Goal: Check status: Check status

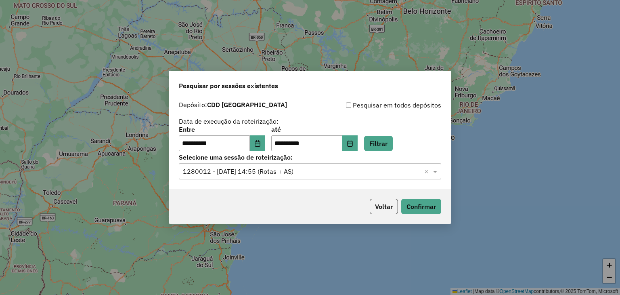
click at [260, 146] on icon "Choose Date" at bounding box center [257, 143] width 5 height 6
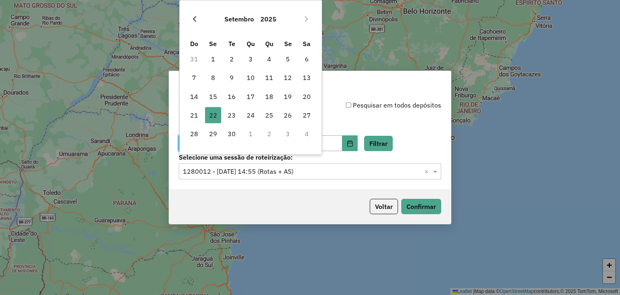
click at [195, 16] on icon "Previous Month" at bounding box center [194, 19] width 6 height 6
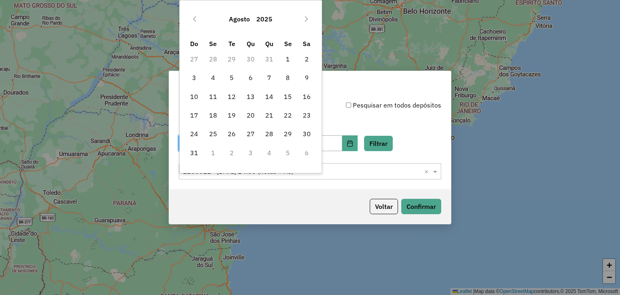
click at [195, 16] on icon "Previous Month" at bounding box center [194, 19] width 6 height 6
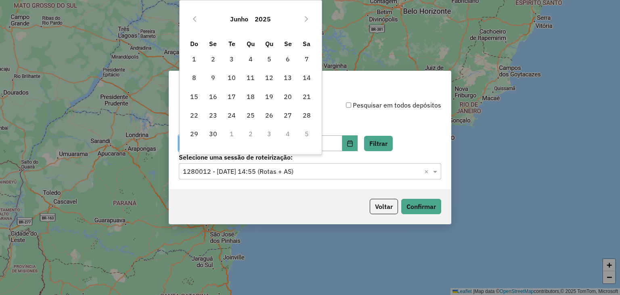
click at [195, 16] on icon "Previous Month" at bounding box center [194, 19] width 6 height 6
click at [246, 119] on span "21" at bounding box center [251, 115] width 16 height 16
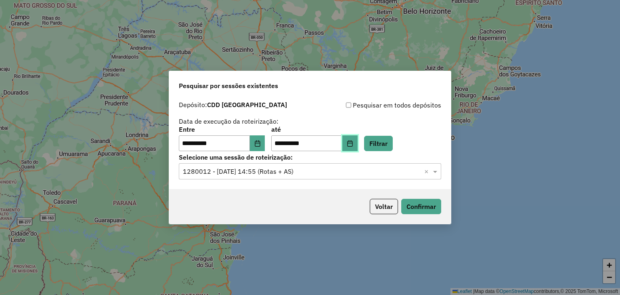
click at [353, 145] on icon "Choose Date" at bounding box center [350, 143] width 6 height 6
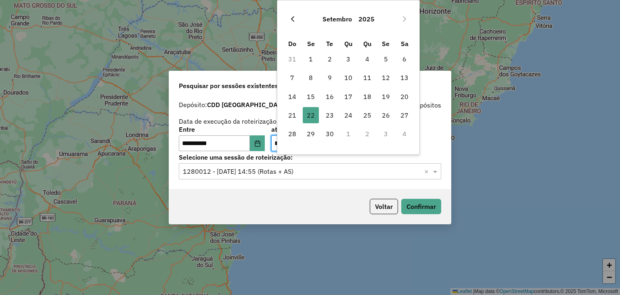
click at [292, 23] on button "Previous Month" at bounding box center [292, 19] width 13 height 13
click at [347, 116] on span "21" at bounding box center [348, 115] width 16 height 16
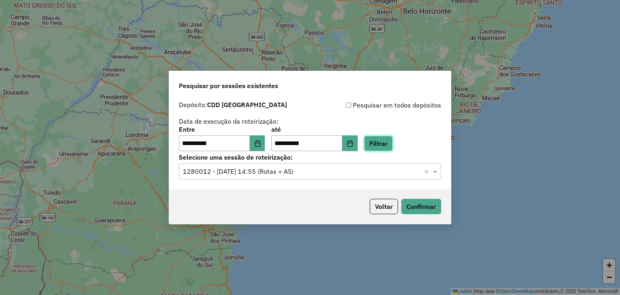
click at [393, 145] on button "Filtrar" at bounding box center [378, 143] width 29 height 15
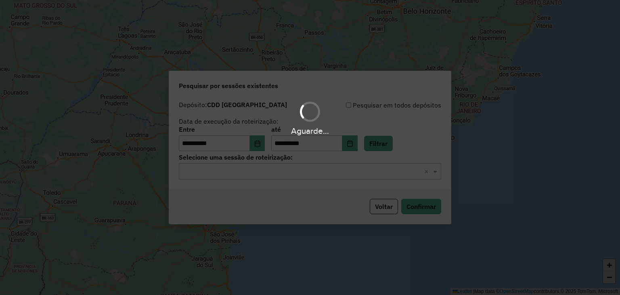
click at [300, 178] on hb-app "**********" at bounding box center [310, 147] width 620 height 295
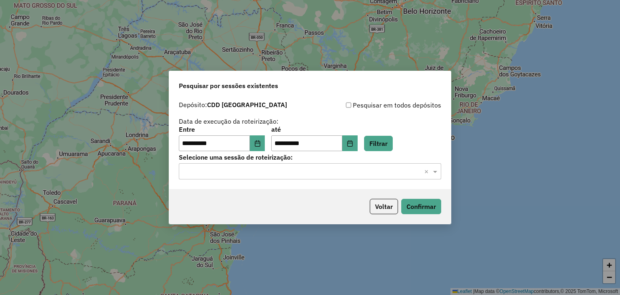
click at [300, 173] on input "text" at bounding box center [302, 172] width 238 height 10
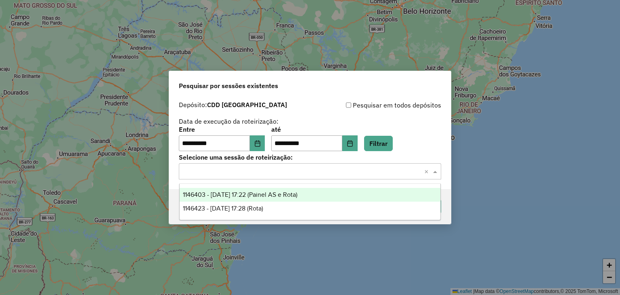
click at [289, 196] on span "1146403 - 21/05/2025 17:22 (Painel AS e Rota)" at bounding box center [240, 194] width 115 height 7
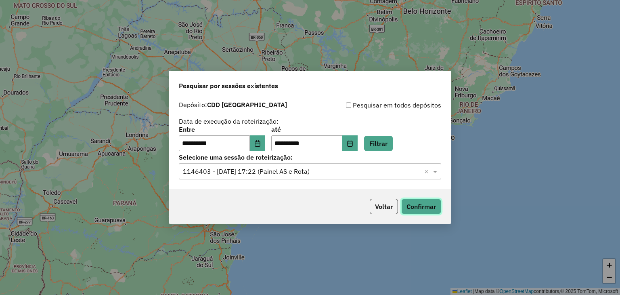
click at [417, 206] on button "Confirmar" at bounding box center [421, 206] width 40 height 15
click at [260, 145] on icon "Choose Date" at bounding box center [257, 143] width 5 height 6
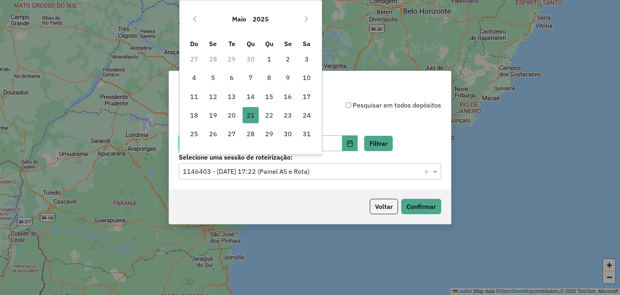
type input "**********"
click at [197, 18] on icon "Previous Month" at bounding box center [194, 19] width 6 height 6
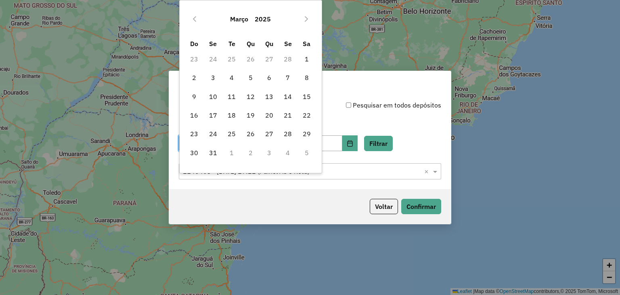
click at [197, 18] on icon "Previous Month" at bounding box center [194, 19] width 6 height 6
click at [306, 16] on icon "Next Month" at bounding box center [306, 19] width 6 height 6
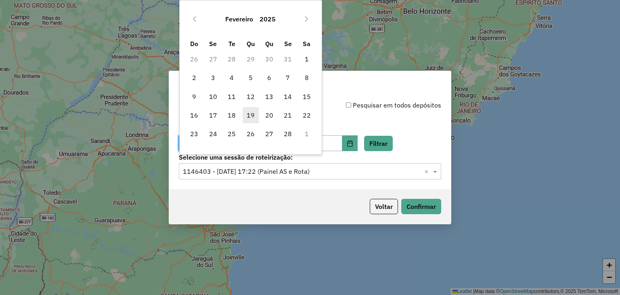
click at [252, 114] on span "19" at bounding box center [251, 115] width 16 height 16
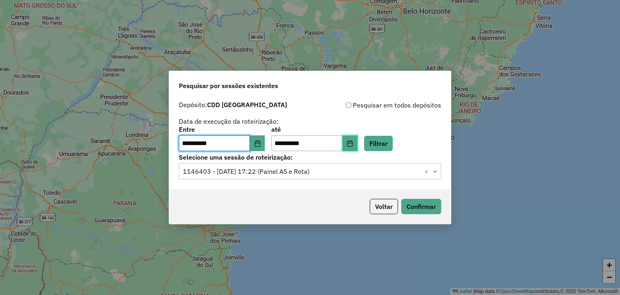
click at [358, 138] on button "Choose Date" at bounding box center [350, 143] width 15 height 16
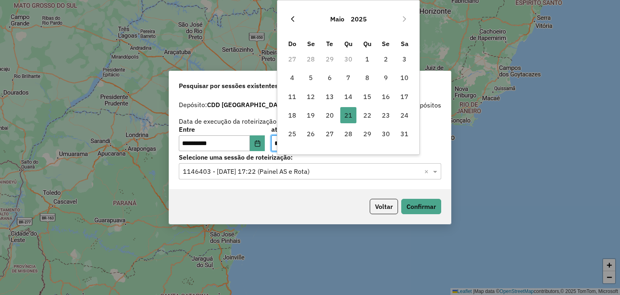
click at [291, 20] on icon "Previous Month" at bounding box center [293, 19] width 6 height 6
click at [292, 20] on icon "Previous Month" at bounding box center [293, 19] width 6 height 6
click at [409, 13] on button "Next Month" at bounding box center [404, 19] width 13 height 13
click at [349, 112] on span "19" at bounding box center [348, 115] width 16 height 16
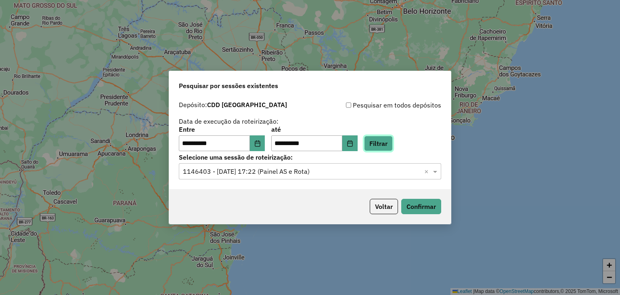
click at [385, 146] on button "Filtrar" at bounding box center [378, 143] width 29 height 15
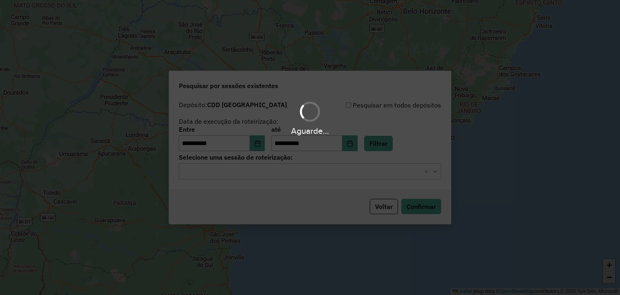
click at [341, 176] on hb-app "**********" at bounding box center [310, 147] width 620 height 295
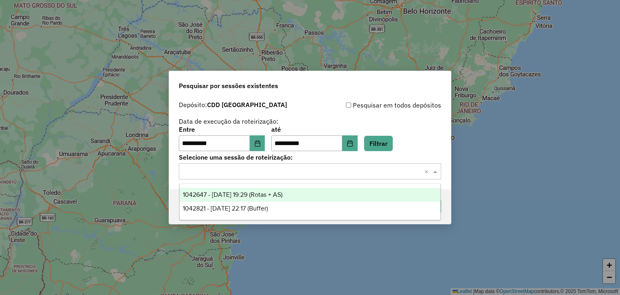
click at [336, 177] on div "Selecione uma sessão × ×" at bounding box center [310, 171] width 263 height 16
click at [301, 195] on div "1042647 - 19/02/2025 19:29 (Rotas + AS)" at bounding box center [310, 195] width 261 height 14
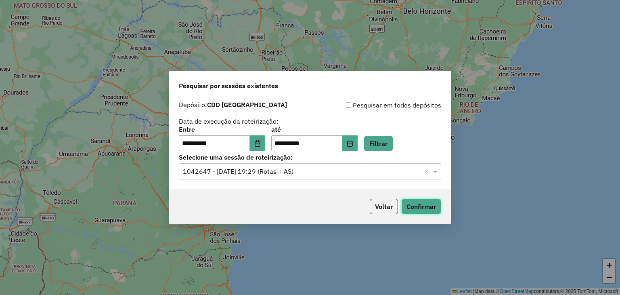
click at [435, 204] on button "Confirmar" at bounding box center [421, 206] width 40 height 15
click at [261, 144] on icon "Choose Date" at bounding box center [257, 143] width 6 height 6
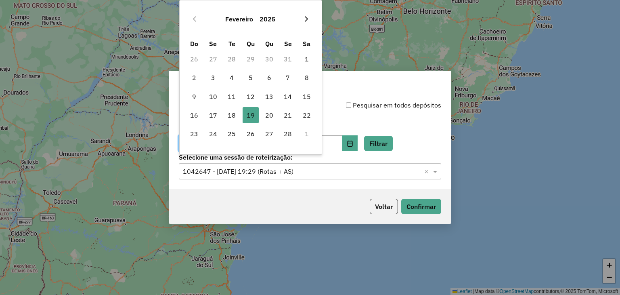
click at [309, 15] on button "Next Month" at bounding box center [306, 19] width 13 height 13
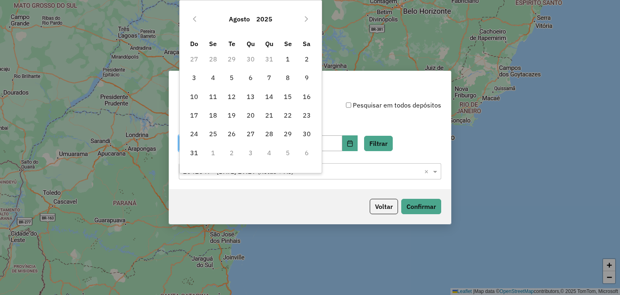
click at [309, 15] on button "Next Month" at bounding box center [306, 19] width 13 height 13
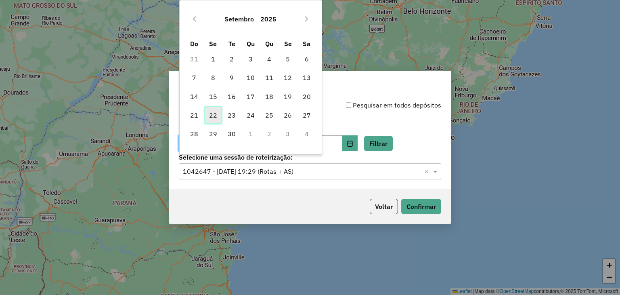
click at [215, 119] on span "22" at bounding box center [213, 115] width 16 height 16
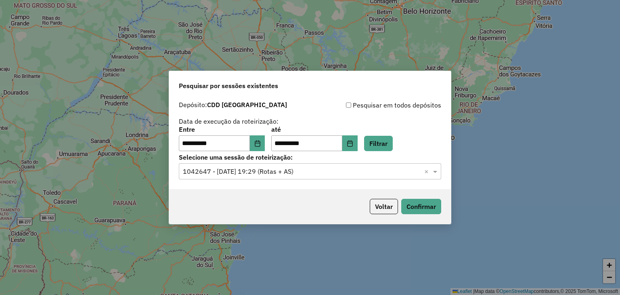
click at [401, 122] on div "**********" at bounding box center [310, 125] width 263 height 51
click at [263, 147] on button "Choose Date" at bounding box center [257, 143] width 15 height 16
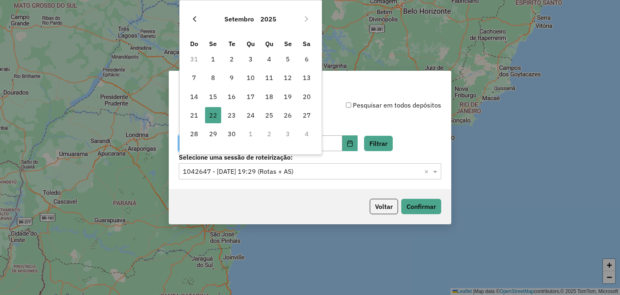
click at [193, 18] on icon "Previous Month" at bounding box center [194, 19] width 6 height 6
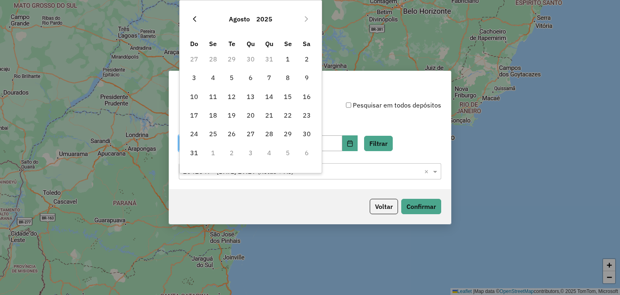
click at [192, 18] on icon "Previous Month" at bounding box center [194, 19] width 6 height 6
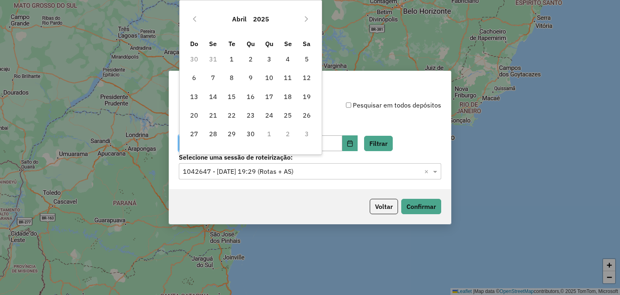
click at [192, 18] on icon "Previous Month" at bounding box center [194, 19] width 6 height 6
click at [254, 118] on span "19" at bounding box center [251, 115] width 16 height 16
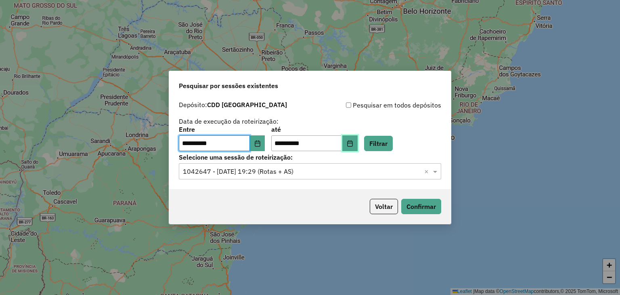
click at [358, 141] on button "Choose Date" at bounding box center [350, 143] width 15 height 16
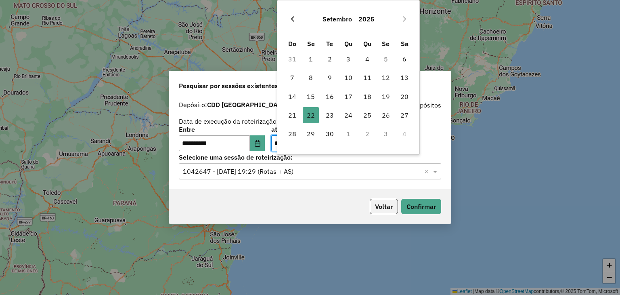
click at [296, 19] on button "Previous Month" at bounding box center [292, 19] width 13 height 13
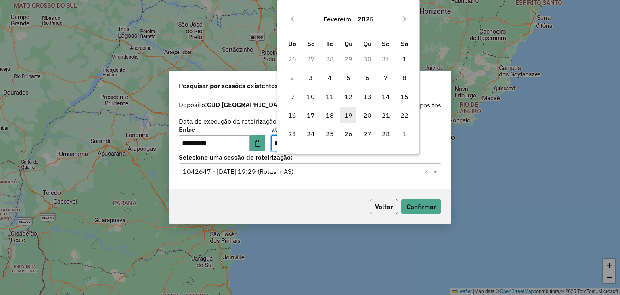
click at [345, 120] on span "19" at bounding box center [348, 115] width 16 height 16
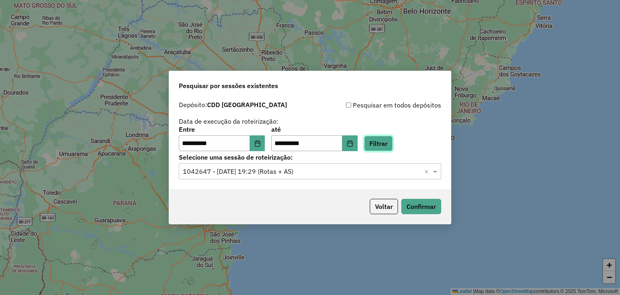
click at [386, 141] on button "Filtrar" at bounding box center [378, 143] width 29 height 15
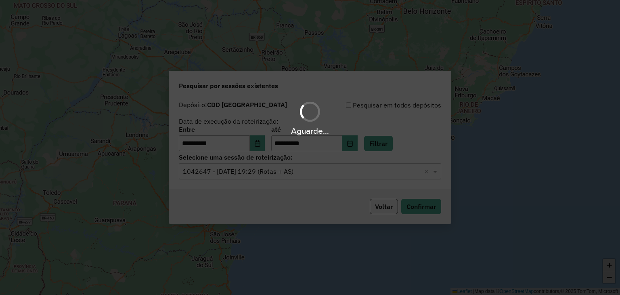
click at [302, 173] on div "Aguarde..." at bounding box center [310, 147] width 620 height 295
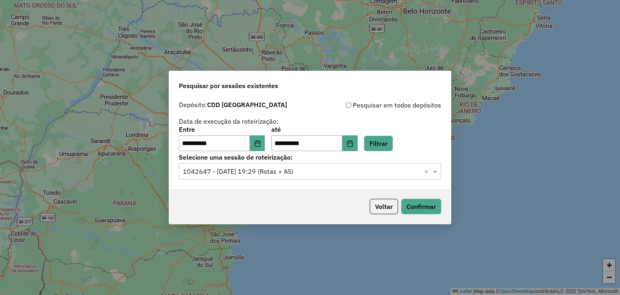
click at [291, 176] on input "text" at bounding box center [302, 172] width 238 height 10
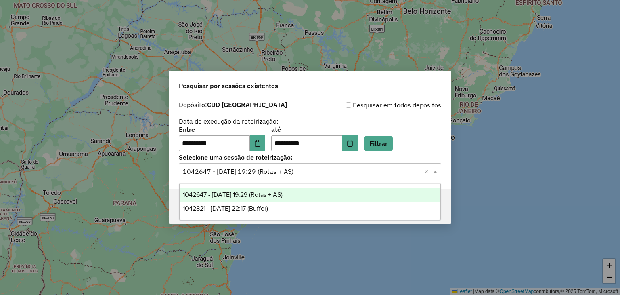
click at [283, 194] on span "1042647 - 19/02/2025 19:29 (Rotas + AS)" at bounding box center [233, 194] width 100 height 7
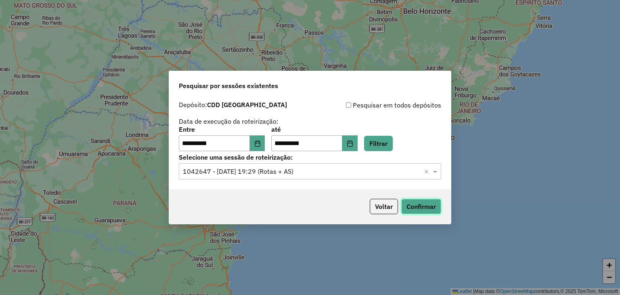
click at [420, 204] on button "Confirmar" at bounding box center [421, 206] width 40 height 15
click at [261, 146] on icon "Choose Date" at bounding box center [257, 143] width 6 height 6
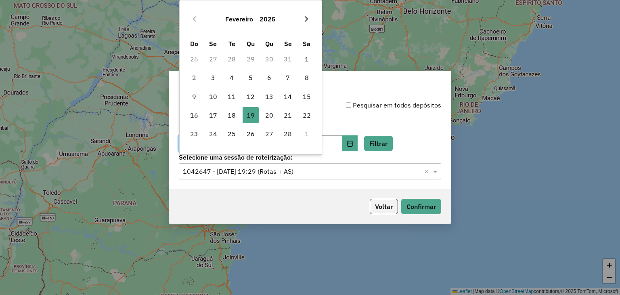
click at [304, 18] on icon "Next Month" at bounding box center [306, 19] width 6 height 6
click at [304, 96] on span "19" at bounding box center [307, 96] width 16 height 16
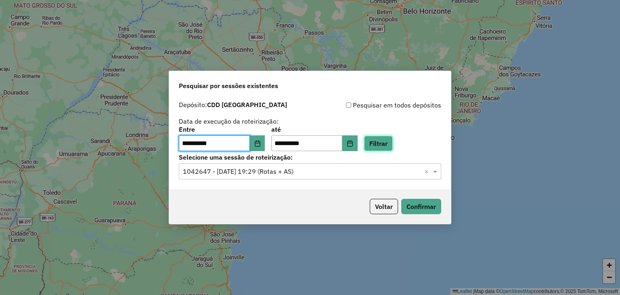
click at [388, 145] on button "Filtrar" at bounding box center [378, 143] width 29 height 15
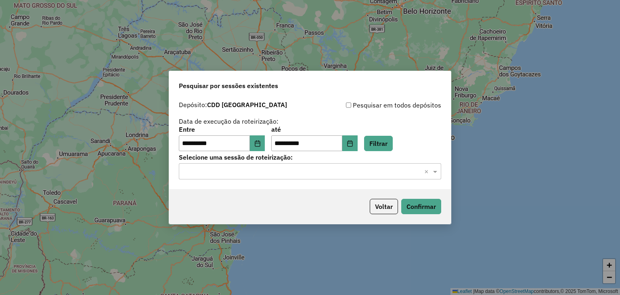
click at [271, 173] on input "text" at bounding box center [302, 172] width 238 height 10
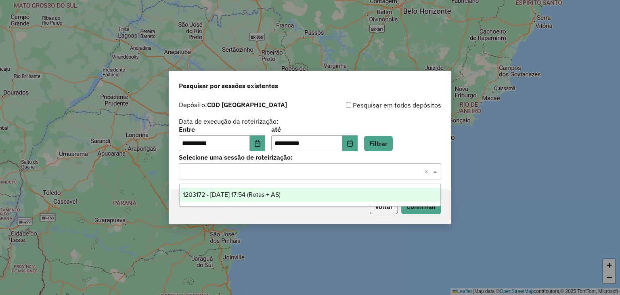
click at [270, 198] on div "1203172 - 19/07/2025 17:54 (Rotas + AS)" at bounding box center [310, 195] width 261 height 14
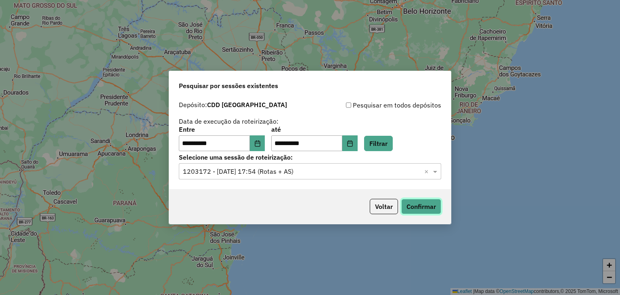
click at [423, 205] on button "Confirmar" at bounding box center [421, 206] width 40 height 15
click at [260, 147] on button "Choose Date" at bounding box center [257, 143] width 15 height 16
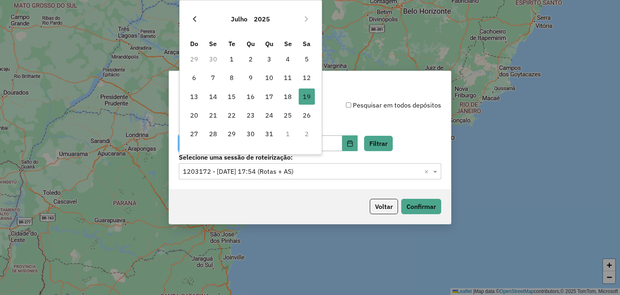
click at [195, 13] on button "Previous Month" at bounding box center [194, 19] width 13 height 13
click at [195, 19] on icon "Previous Month" at bounding box center [194, 19] width 6 height 6
click at [266, 117] on span "24" at bounding box center [269, 115] width 16 height 16
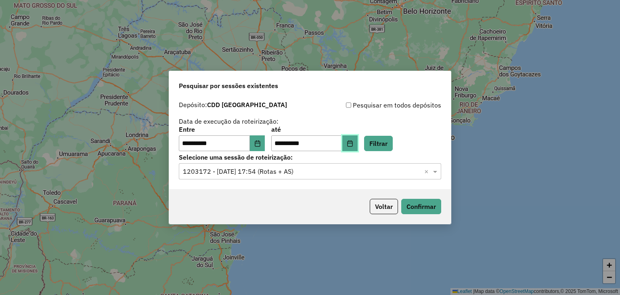
click at [358, 147] on button "Choose Date" at bounding box center [350, 143] width 15 height 16
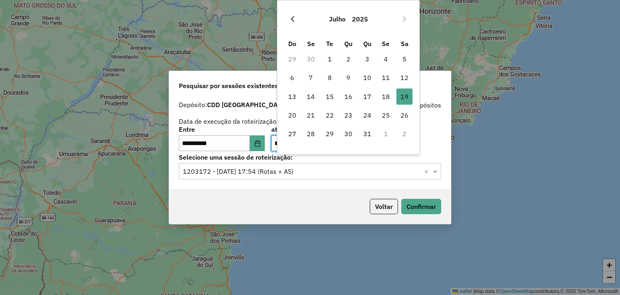
click at [290, 17] on icon "Previous Month" at bounding box center [293, 19] width 6 height 6
click at [369, 113] on span "24" at bounding box center [367, 115] width 16 height 16
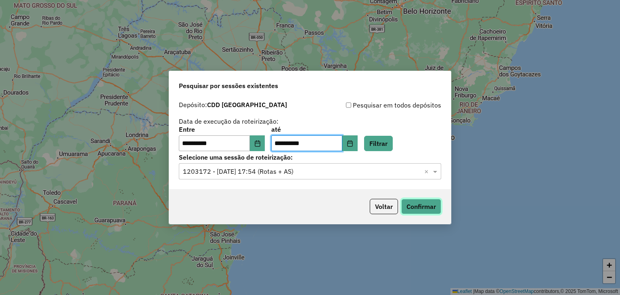
click at [415, 204] on button "Confirmar" at bounding box center [421, 206] width 40 height 15
click at [265, 140] on button "Choose Date" at bounding box center [257, 143] width 15 height 16
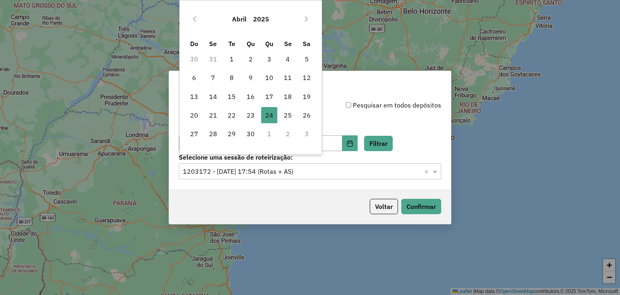
click at [341, 118] on div "**********" at bounding box center [310, 125] width 263 height 51
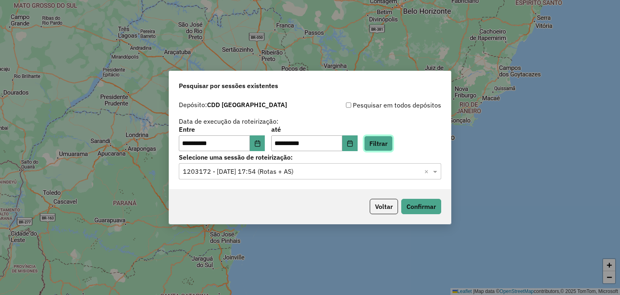
click at [384, 146] on button "Filtrar" at bounding box center [378, 143] width 29 height 15
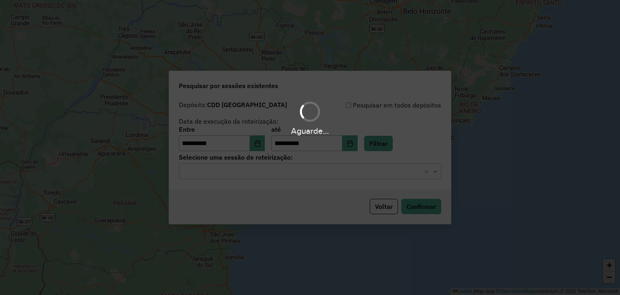
click at [310, 177] on div "Aguarde..." at bounding box center [310, 147] width 620 height 295
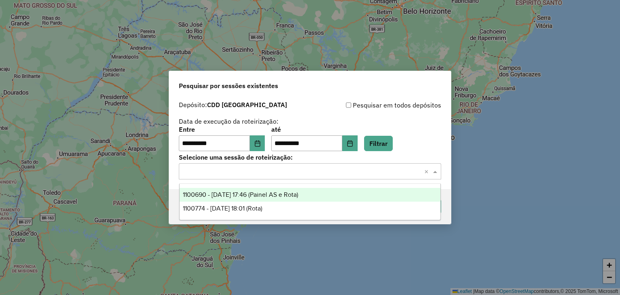
click at [304, 170] on input "text" at bounding box center [302, 172] width 238 height 10
click at [296, 196] on span "1100690 - 24/04/2025 17:46 (Painel AS e Rota)" at bounding box center [241, 194] width 116 height 7
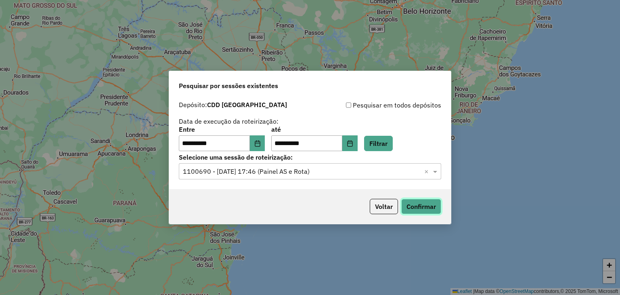
click at [414, 206] on button "Confirmar" at bounding box center [421, 206] width 40 height 15
click at [241, 173] on input "text" at bounding box center [302, 172] width 238 height 10
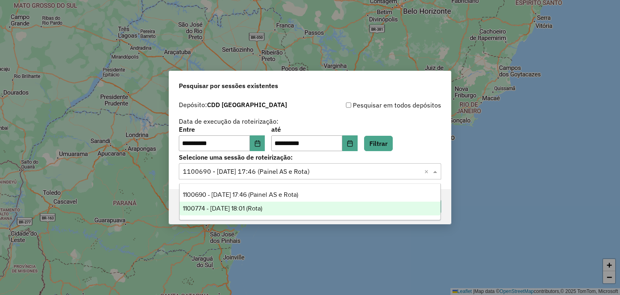
click at [237, 208] on span "1100774 - 24/04/2025 18:01 (Rota)" at bounding box center [223, 208] width 80 height 7
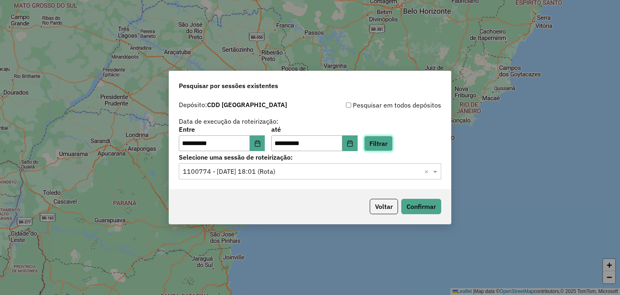
click at [385, 142] on button "Filtrar" at bounding box center [378, 143] width 29 height 15
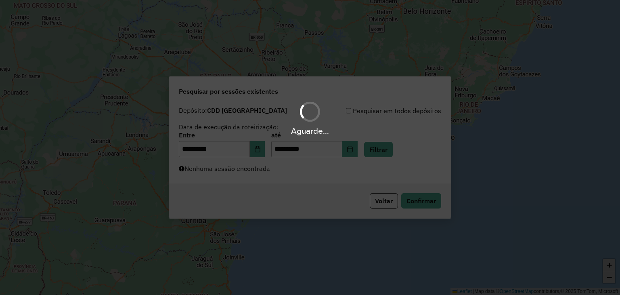
click at [268, 167] on div "Aguarde..." at bounding box center [310, 147] width 620 height 295
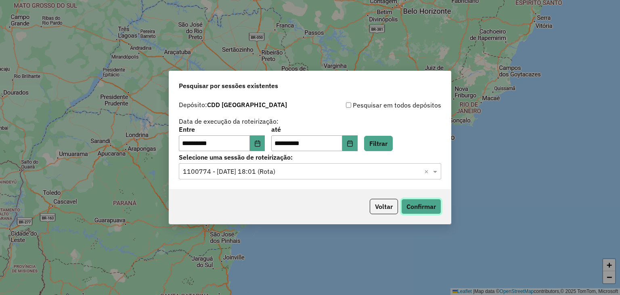
drag, startPoint x: 421, startPoint y: 203, endPoint x: 302, endPoint y: 59, distance: 187.4
click at [422, 203] on button "Confirmar" at bounding box center [421, 206] width 40 height 15
click at [258, 145] on button "Choose Date" at bounding box center [257, 143] width 15 height 16
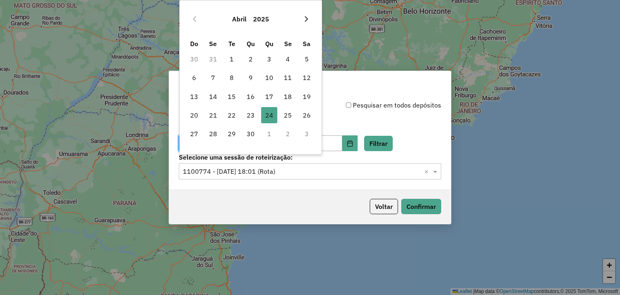
click at [305, 21] on icon "Next Month" at bounding box center [306, 19] width 6 height 6
click at [212, 76] on span "9" at bounding box center [213, 77] width 16 height 16
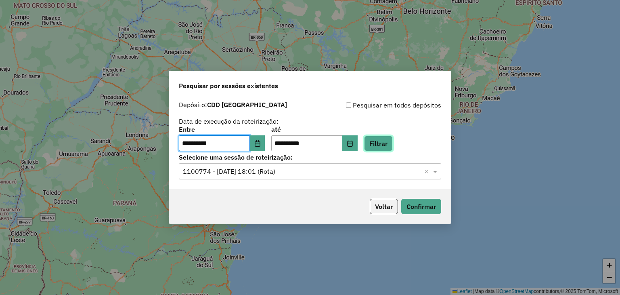
click at [386, 139] on button "Filtrar" at bounding box center [378, 143] width 29 height 15
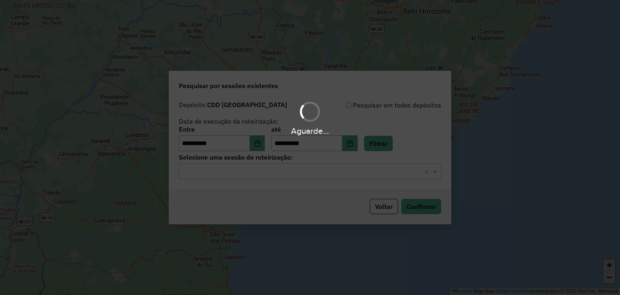
click at [308, 173] on div "Aguarde..." at bounding box center [310, 147] width 620 height 295
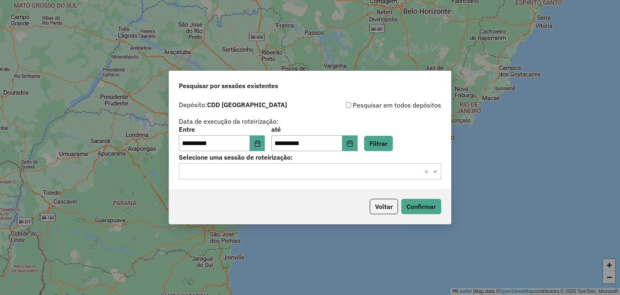
click at [307, 173] on input "text" at bounding box center [302, 172] width 238 height 10
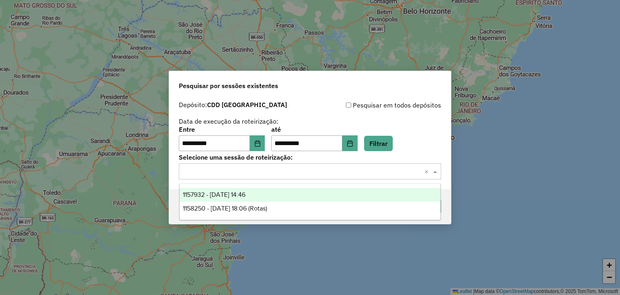
click at [296, 199] on div "1157932 - 09/06/2025 14:46" at bounding box center [310, 195] width 261 height 14
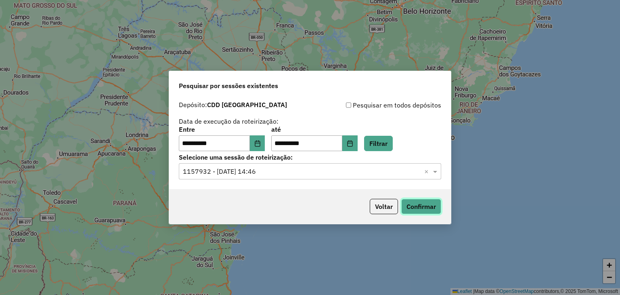
click at [427, 207] on button "Confirmar" at bounding box center [421, 206] width 40 height 15
click at [270, 182] on div "**********" at bounding box center [310, 143] width 282 height 92
click at [270, 177] on div "Selecione uma sessão × 1157932 - 09/06/2025 14:46 ×" at bounding box center [310, 171] width 263 height 16
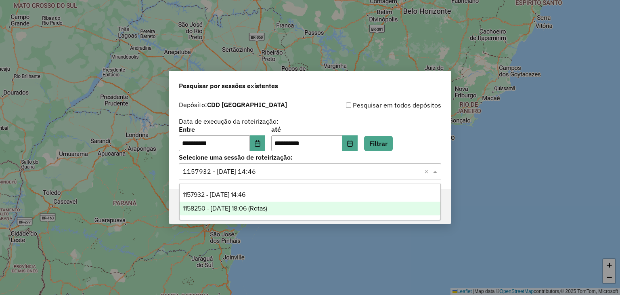
click at [277, 203] on div "1158250 - 09/06/2025 18:06 (Rotas)" at bounding box center [310, 209] width 261 height 14
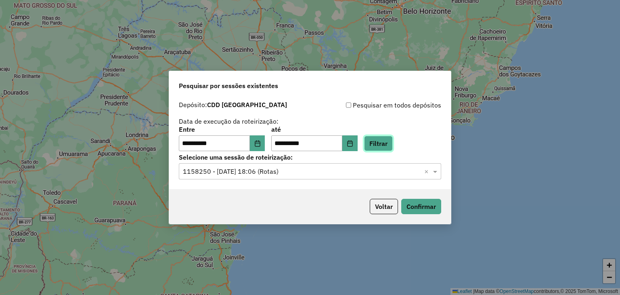
click at [389, 143] on button "Filtrar" at bounding box center [378, 143] width 29 height 15
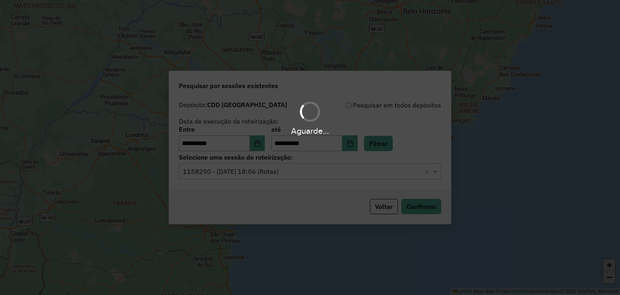
click at [309, 173] on div "Aguarde..." at bounding box center [310, 147] width 620 height 295
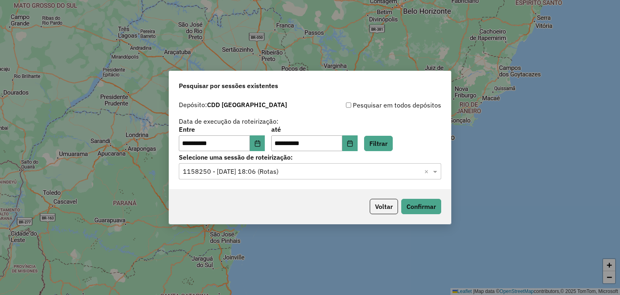
click at [301, 173] on input "text" at bounding box center [302, 172] width 238 height 10
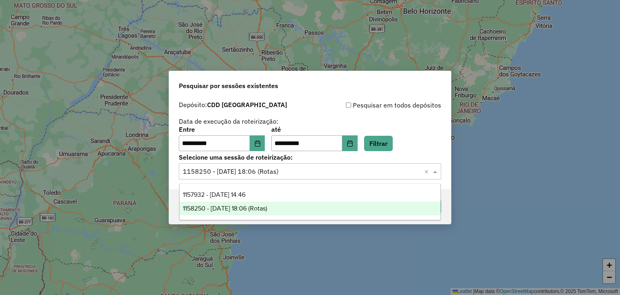
click at [304, 209] on div "1158250 - 09/06/2025 18:06 (Rotas)" at bounding box center [310, 209] width 261 height 14
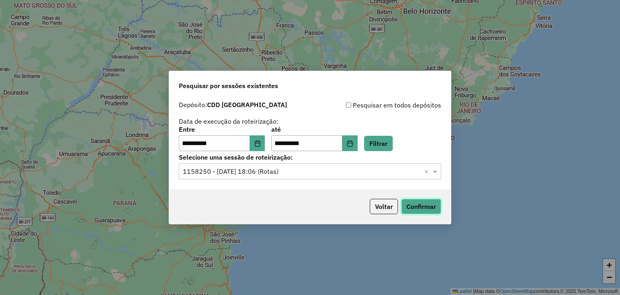
click at [414, 201] on button "Confirmar" at bounding box center [421, 206] width 40 height 15
click at [393, 144] on button "Filtrar" at bounding box center [378, 143] width 29 height 15
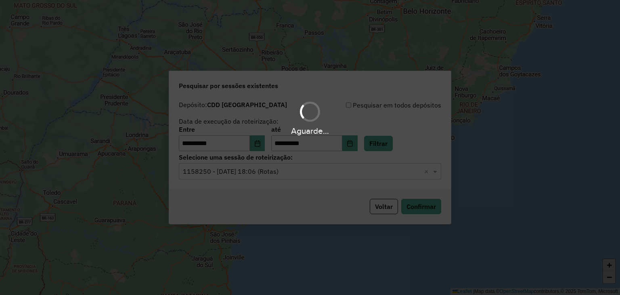
click at [297, 175] on hb-app "**********" at bounding box center [310, 147] width 620 height 295
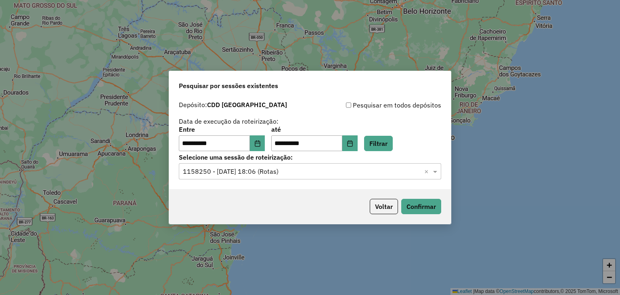
click at [297, 174] on input "text" at bounding box center [302, 172] width 238 height 10
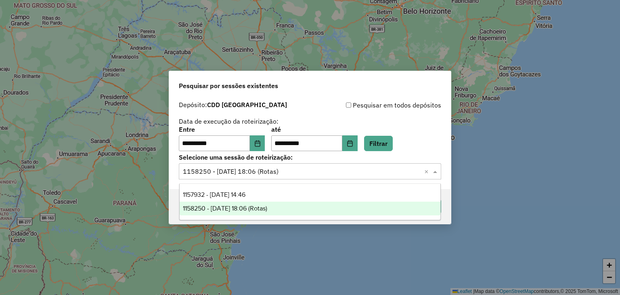
click at [294, 211] on div "1158250 - 09/06/2025 18:06 (Rotas)" at bounding box center [310, 209] width 261 height 14
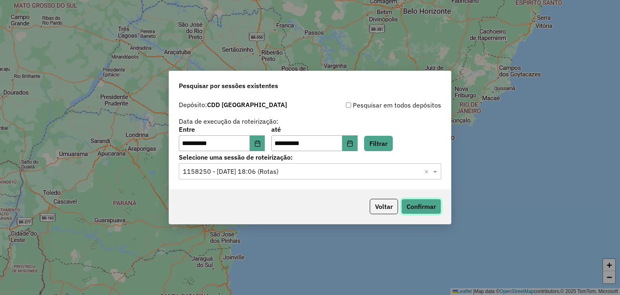
click at [416, 208] on button "Confirmar" at bounding box center [421, 206] width 40 height 15
click at [288, 174] on input "text" at bounding box center [302, 172] width 238 height 10
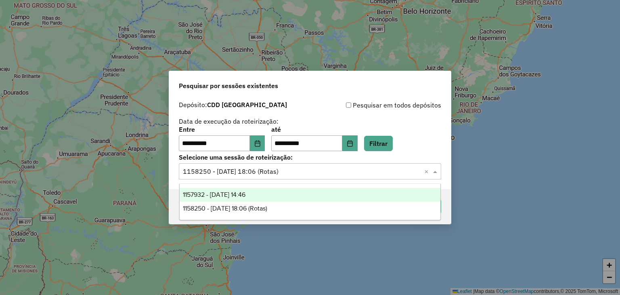
click at [277, 194] on div "1157932 - 09/06/2025 14:46" at bounding box center [310, 195] width 261 height 14
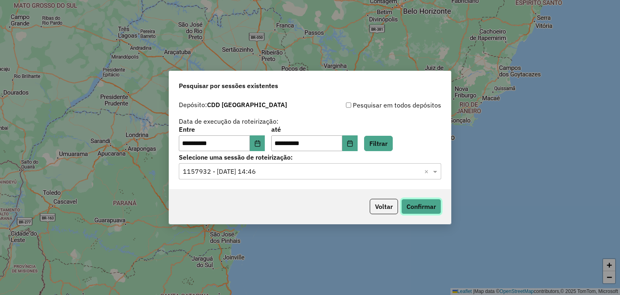
click at [418, 210] on button "Confirmar" at bounding box center [421, 206] width 40 height 15
click at [260, 146] on icon "Choose Date" at bounding box center [257, 143] width 5 height 6
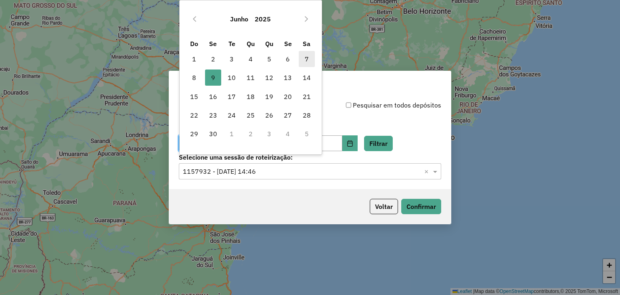
click at [305, 56] on span "7" at bounding box center [307, 59] width 16 height 16
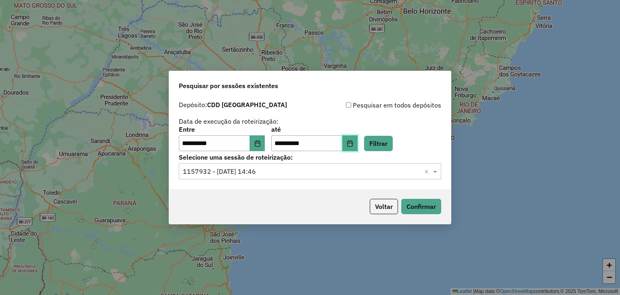
click at [353, 144] on icon "Choose Date" at bounding box center [350, 143] width 6 height 6
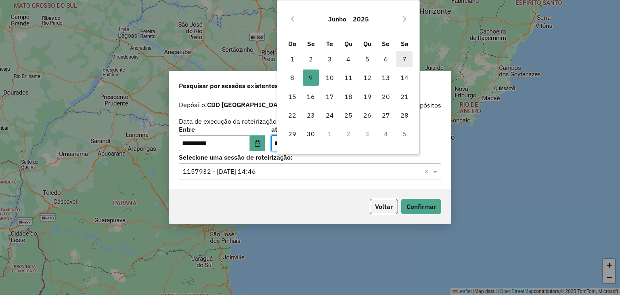
click at [400, 58] on span "7" at bounding box center [405, 59] width 16 height 16
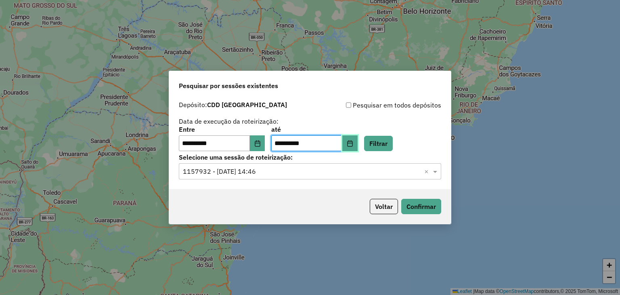
click at [358, 147] on button "Choose Date" at bounding box center [350, 143] width 15 height 16
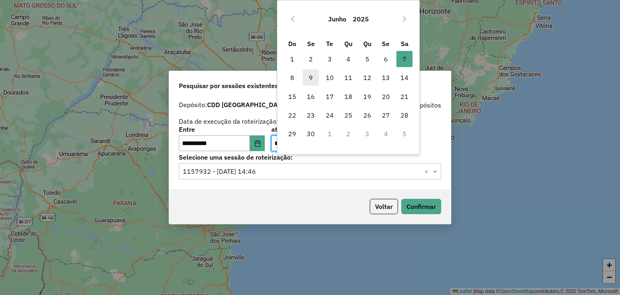
click at [310, 80] on span "9" at bounding box center [311, 77] width 16 height 16
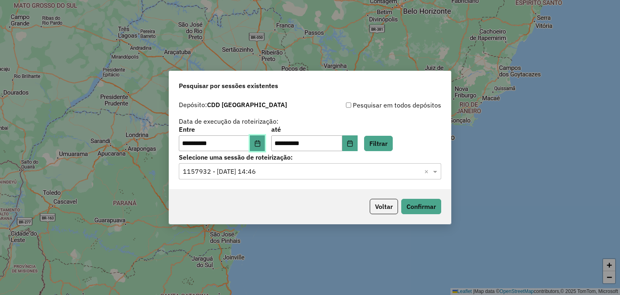
click at [261, 144] on icon "Choose Date" at bounding box center [257, 143] width 6 height 6
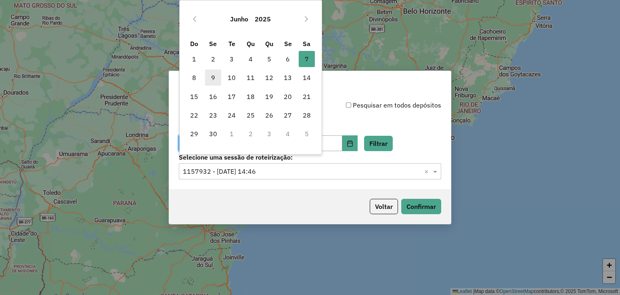
click at [216, 83] on span "9" at bounding box center [213, 77] width 16 height 16
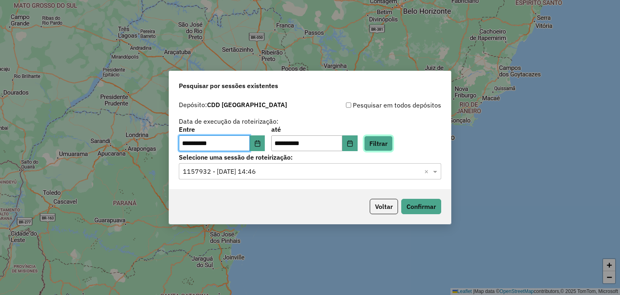
click at [393, 148] on button "Filtrar" at bounding box center [378, 143] width 29 height 15
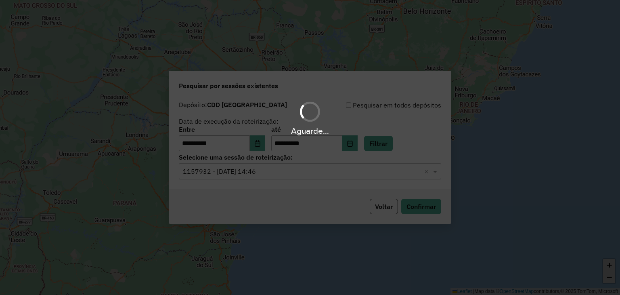
click at [304, 175] on div "Aguarde..." at bounding box center [310, 147] width 620 height 295
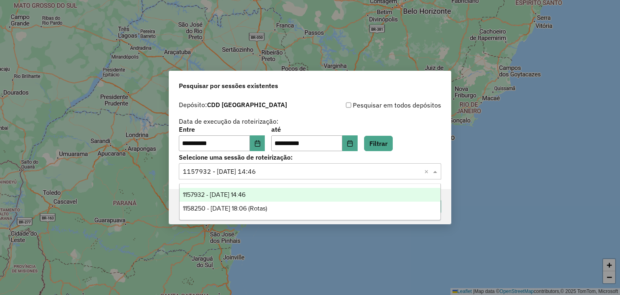
click at [301, 172] on input "text" at bounding box center [302, 172] width 238 height 10
click at [278, 194] on div "1157932 - 09/06/2025 14:46" at bounding box center [310, 195] width 261 height 14
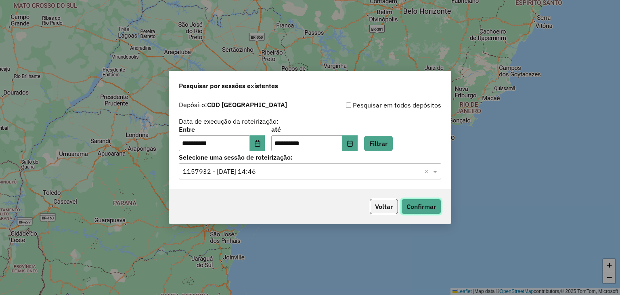
click at [417, 203] on button "Confirmar" at bounding box center [421, 206] width 40 height 15
click at [390, 143] on button "Filtrar" at bounding box center [378, 143] width 29 height 15
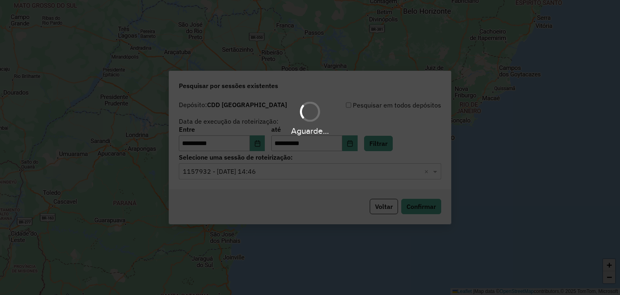
click at [267, 173] on div "Aguarde..." at bounding box center [310, 147] width 620 height 295
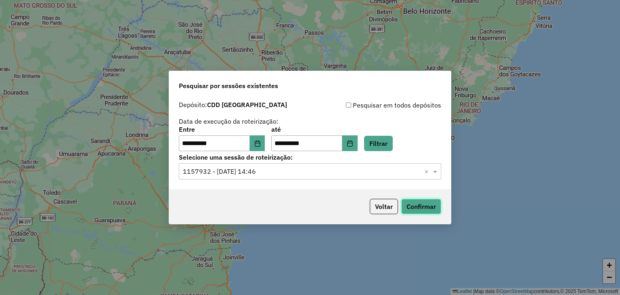
click at [422, 202] on button "Confirmar" at bounding box center [421, 206] width 40 height 15
click at [288, 167] on input "text" at bounding box center [302, 172] width 238 height 10
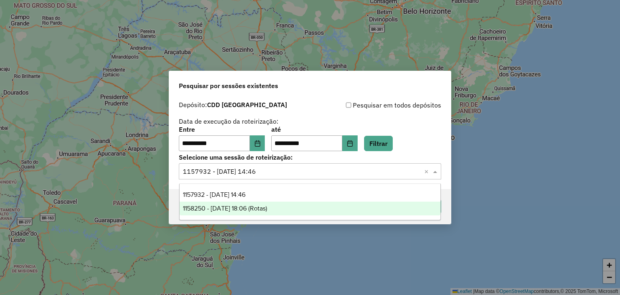
click at [290, 212] on div "1158250 - 09/06/2025 18:06 (Rotas)" at bounding box center [310, 209] width 261 height 14
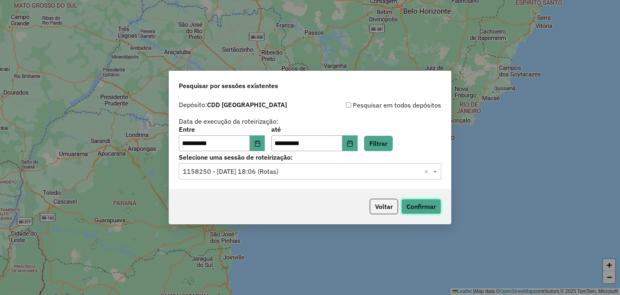
click at [418, 207] on button "Confirmar" at bounding box center [421, 206] width 40 height 15
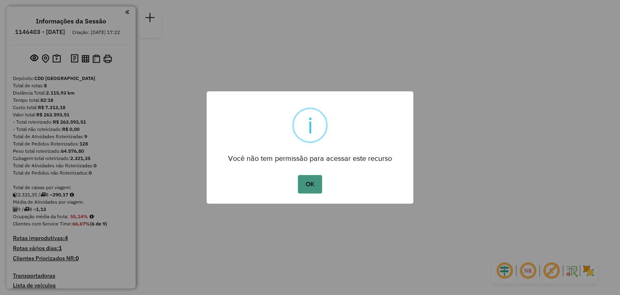
click at [314, 186] on button "OK" at bounding box center [310, 184] width 24 height 19
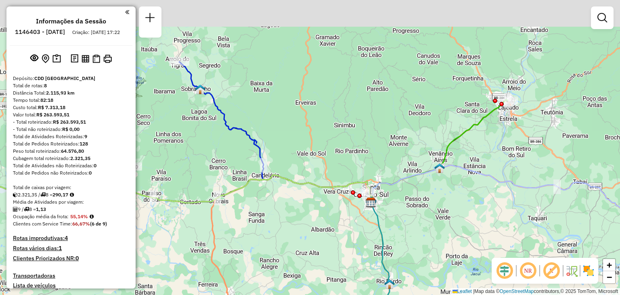
drag, startPoint x: 244, startPoint y: 159, endPoint x: 308, endPoint y: 216, distance: 85.5
click at [308, 216] on div "Janela de atendimento Grade de atendimento Capacidade Transportadoras Veículos …" at bounding box center [310, 147] width 620 height 295
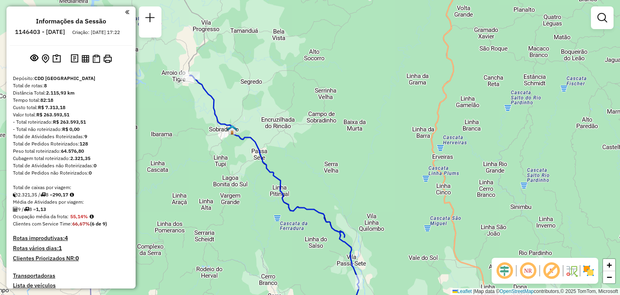
drag, startPoint x: 246, startPoint y: 139, endPoint x: 248, endPoint y: 59, distance: 80.0
click at [248, 75] on icon at bounding box center [379, 199] width 378 height 249
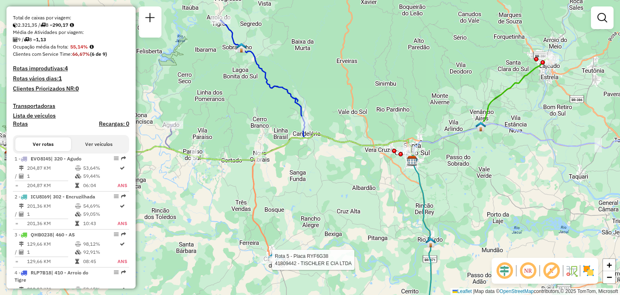
select select "**********"
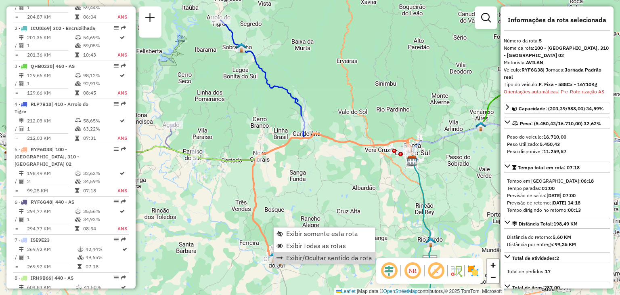
scroll to position [375, 0]
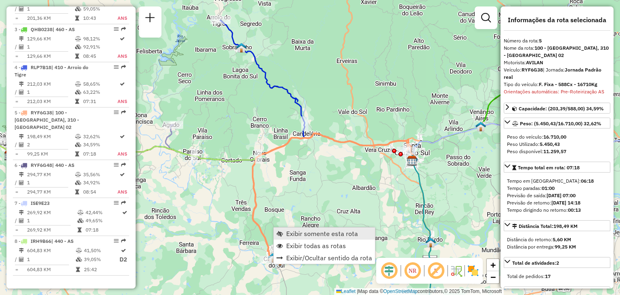
click at [298, 232] on span "Exibir somente esta rota" at bounding box center [322, 233] width 72 height 6
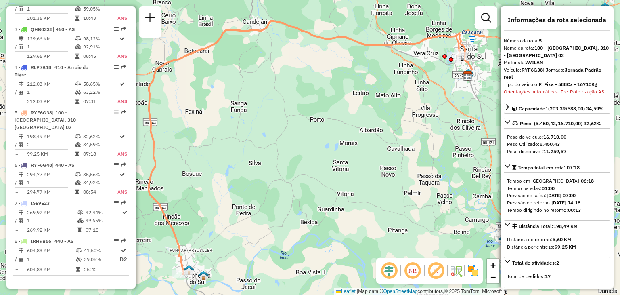
drag, startPoint x: 259, startPoint y: 259, endPoint x: 307, endPoint y: 211, distance: 68.5
click at [307, 211] on div "Janela de atendimento Grade de atendimento Capacidade Transportadoras Veículos …" at bounding box center [310, 147] width 620 height 295
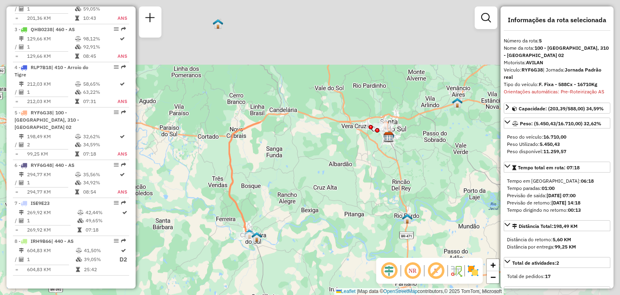
drag, startPoint x: 444, startPoint y: 59, endPoint x: 339, endPoint y: 195, distance: 171.6
click at [322, 212] on div "Janela de atendimento Grade de atendimento Capacidade Transportadoras Veículos …" at bounding box center [310, 147] width 620 height 295
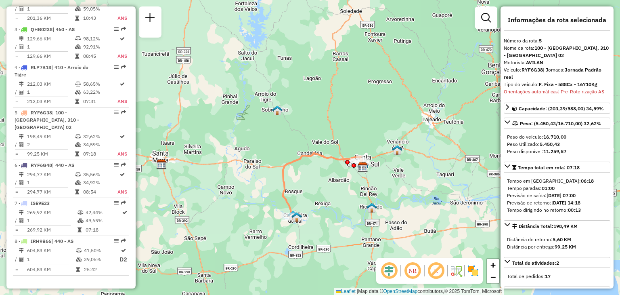
drag, startPoint x: 392, startPoint y: 203, endPoint x: 420, endPoint y: 169, distance: 43.6
click at [419, 170] on div "Janela de atendimento Grade de atendimento Capacidade Transportadoras Veículos …" at bounding box center [310, 147] width 620 height 295
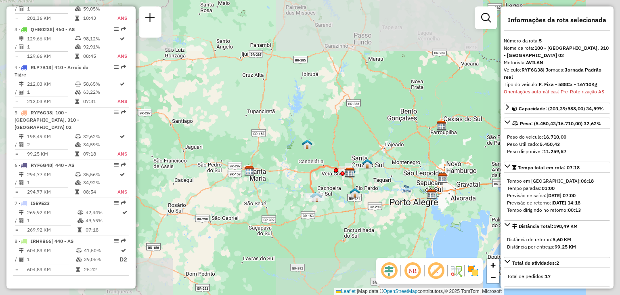
drag, startPoint x: 392, startPoint y: 180, endPoint x: 370, endPoint y: 188, distance: 23.6
click at [370, 188] on div "Janela de atendimento Grade de atendimento Capacidade Transportadoras Veículos …" at bounding box center [310, 147] width 620 height 295
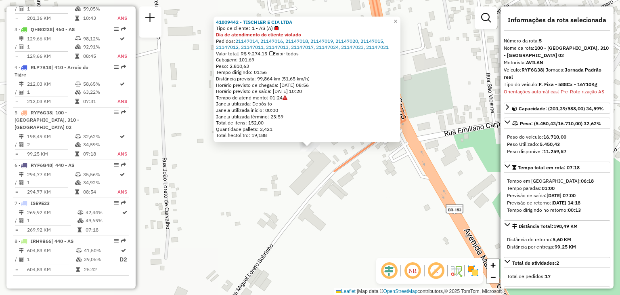
click at [263, 55] on div "Valor total: R$ 9.274,15 Exibir todos" at bounding box center [307, 53] width 182 height 6
click at [262, 62] on div "Cubagem: 101,69" at bounding box center [307, 60] width 182 height 6
click at [247, 59] on span "Cubagem: 101,69" at bounding box center [235, 60] width 38 height 6
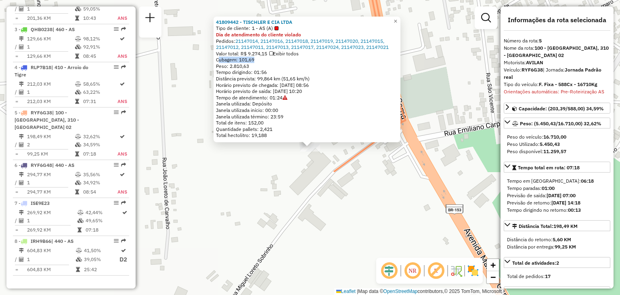
click at [247, 59] on span "Cubagem: 101,69" at bounding box center [235, 60] width 38 height 6
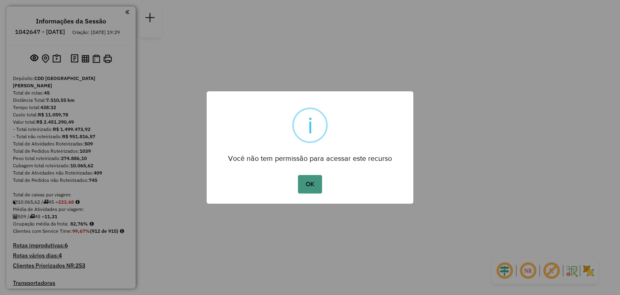
click at [307, 182] on button "OK" at bounding box center [310, 184] width 24 height 19
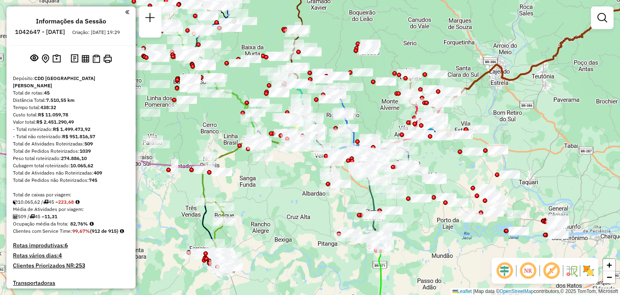
drag, startPoint x: 256, startPoint y: 186, endPoint x: 308, endPoint y: 203, distance: 54.4
click at [308, 203] on div "Janela de atendimento Grade de atendimento Capacidade Transportadoras Veículos …" at bounding box center [310, 147] width 620 height 295
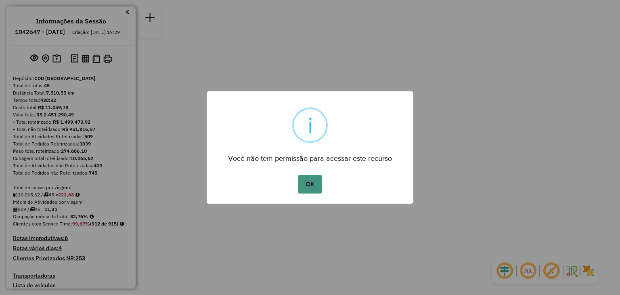
click at [315, 178] on button "OK" at bounding box center [310, 184] width 24 height 19
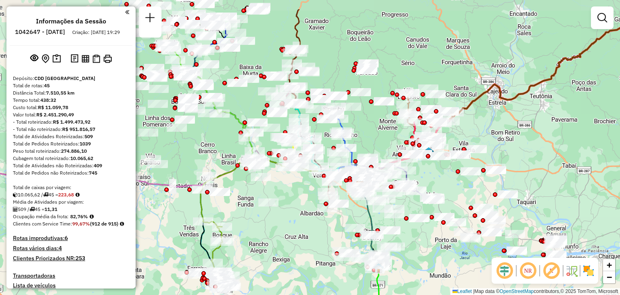
drag, startPoint x: 250, startPoint y: 180, endPoint x: 301, endPoint y: 219, distance: 63.3
click at [301, 219] on div "Janela de atendimento Grade de atendimento Capacidade Transportadoras Veículos …" at bounding box center [310, 147] width 620 height 295
drag, startPoint x: 227, startPoint y: 257, endPoint x: 221, endPoint y: 241, distance: 16.9
click at [233, 219] on div "Rota 35 - Placa LON0F07 41811174 - BAR DO VEIO Janela de atendimento Grade de a…" at bounding box center [310, 147] width 620 height 295
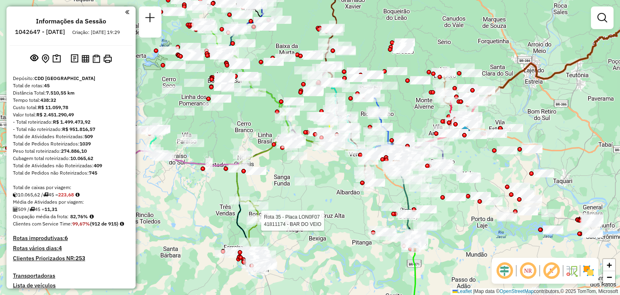
drag, startPoint x: 193, startPoint y: 193, endPoint x: 228, endPoint y: 208, distance: 37.7
click at [234, 219] on div "Rota 35 - Placa LON0F07 41811174 - BAR DO VEIO Janela de atendimento Grade de a…" at bounding box center [310, 147] width 620 height 295
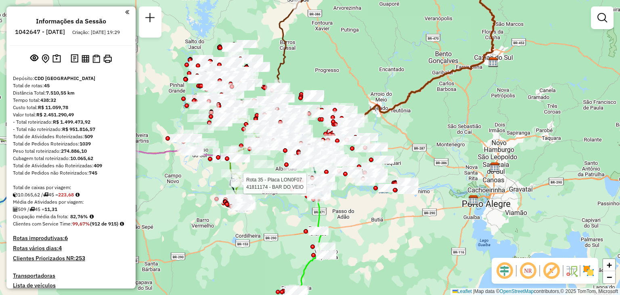
click at [105, 111] on div "Custo total: R$ 11.059,78" at bounding box center [71, 107] width 116 height 7
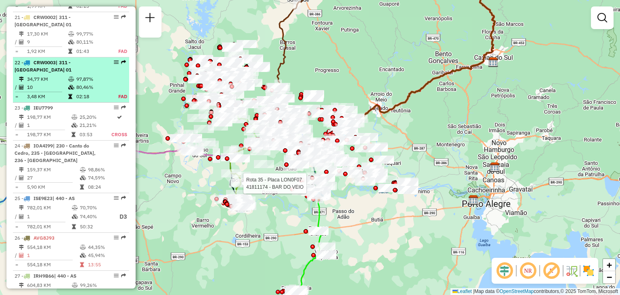
scroll to position [1293, 0]
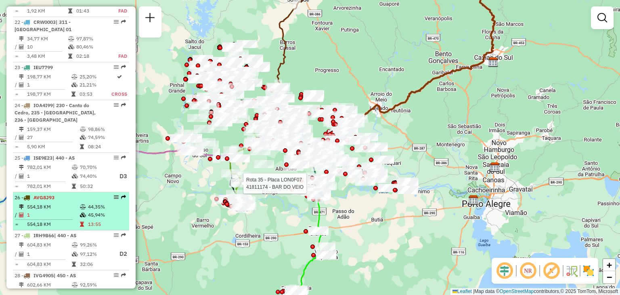
click at [66, 211] on td "1" at bounding box center [53, 215] width 53 height 8
select select "**********"
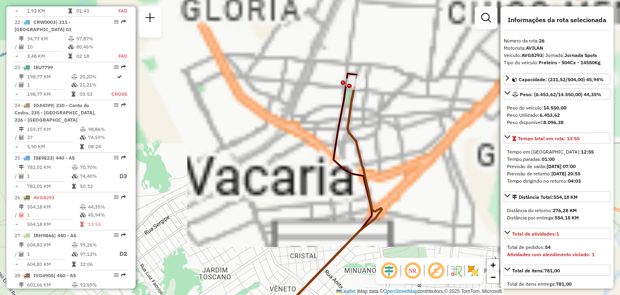
click at [391, 112] on div "Rota 35 - Placa LON0F07 41811174 - BAR DO VEIO Janela de atendimento Grade de a…" at bounding box center [310, 147] width 620 height 295
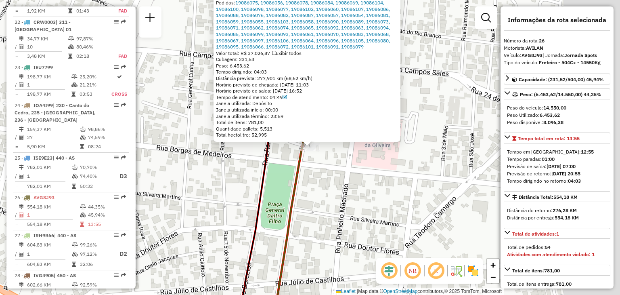
scroll to position [1425, 0]
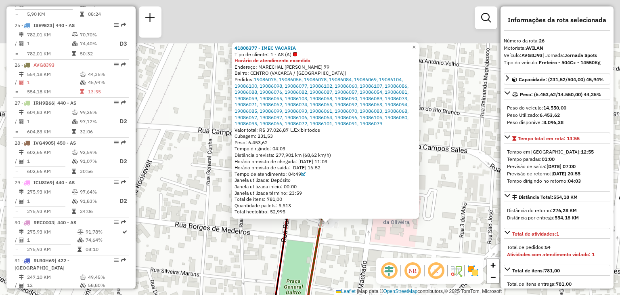
drag, startPoint x: 404, startPoint y: 183, endPoint x: 424, endPoint y: 222, distance: 43.7
click at [419, 236] on div "41808377 - IMEC VACARIA Tipo de cliente: 1 - AS (A) Horário de atendimento exce…" at bounding box center [310, 147] width 620 height 295
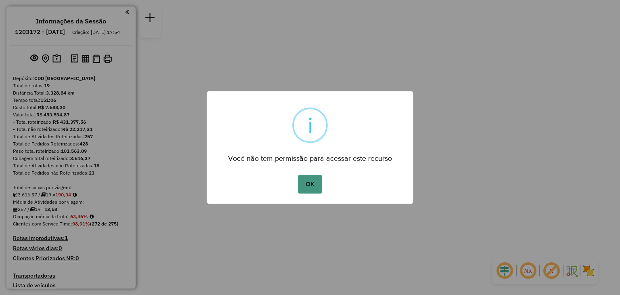
click at [310, 185] on button "OK" at bounding box center [310, 184] width 24 height 19
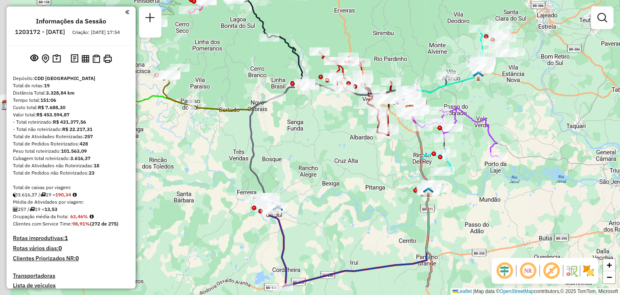
drag, startPoint x: 218, startPoint y: 217, endPoint x: 299, endPoint y: 183, distance: 88.1
click at [312, 179] on div "Janela de atendimento Grade de atendimento Capacidade Transportadoras Veículos …" at bounding box center [310, 147] width 620 height 295
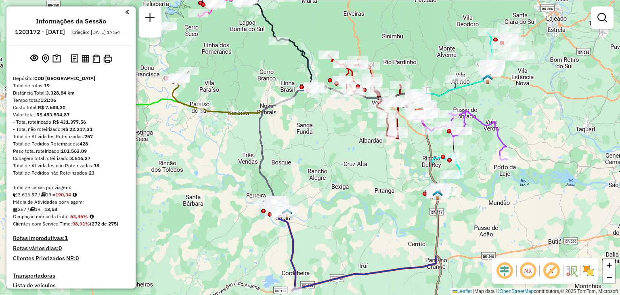
drag, startPoint x: 206, startPoint y: 147, endPoint x: 266, endPoint y: 143, distance: 60.3
click at [266, 143] on div "Janela de atendimento Grade de atendimento Capacidade Transportadoras Veículos …" at bounding box center [310, 147] width 620 height 295
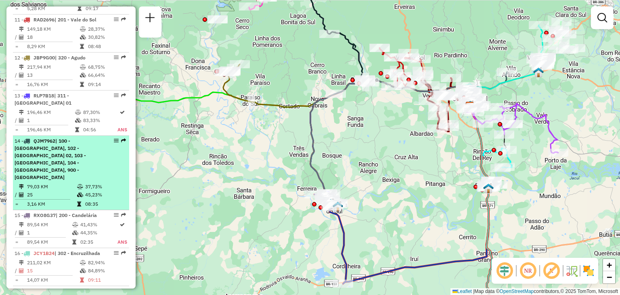
scroll to position [848, 0]
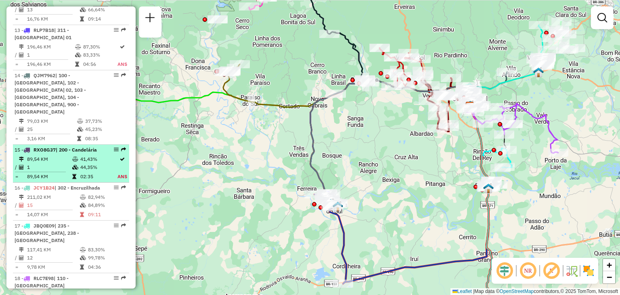
click at [84, 163] on td "44,35%" at bounding box center [98, 167] width 37 height 8
select select "**********"
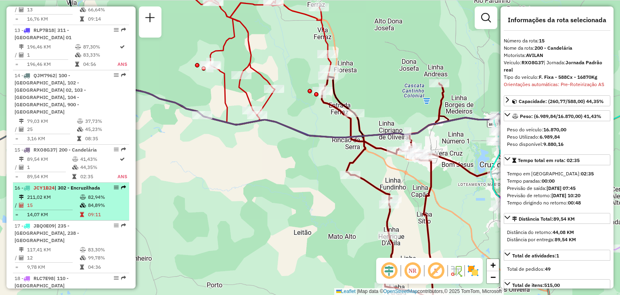
click at [88, 193] on td "82,94%" at bounding box center [107, 197] width 38 height 8
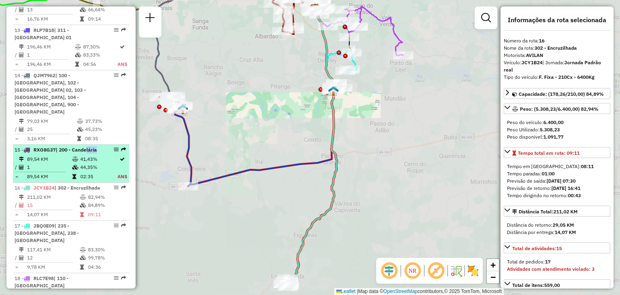
click at [85, 145] on li "15 - RXO8G37 | 200 - Candelária 89,54 KM 41,43% / 1 44,35% = 89,54 KM 02:35 ANS" at bounding box center [71, 164] width 116 height 38
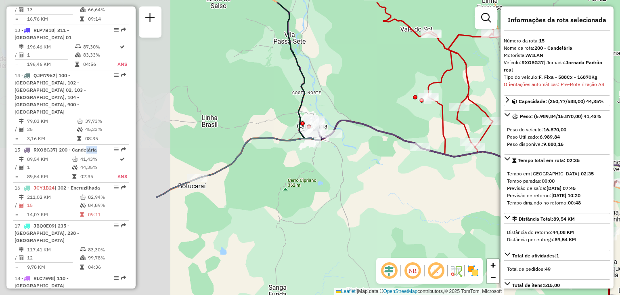
drag, startPoint x: 314, startPoint y: 153, endPoint x: 391, endPoint y: 157, distance: 76.9
click at [463, 172] on div "Janela de atendimento Grade de atendimento Capacidade Transportadoras Veículos …" at bounding box center [310, 147] width 620 height 295
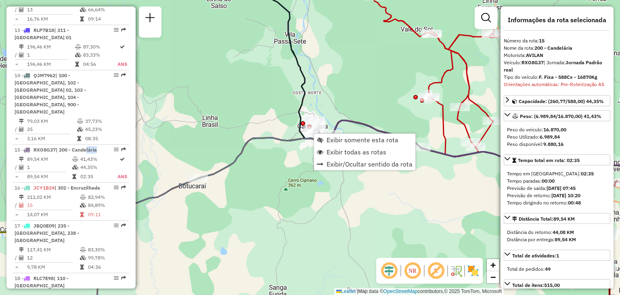
scroll to position [948, 0]
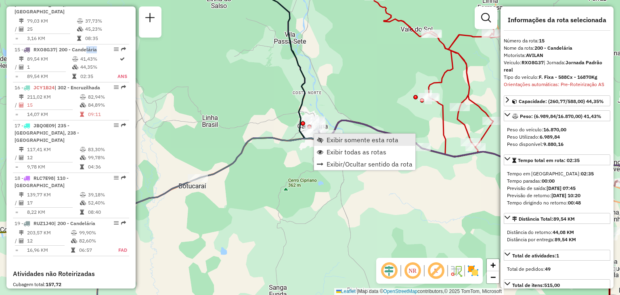
click at [322, 140] on span "Exibir somente esta rota" at bounding box center [320, 140] width 6 height 6
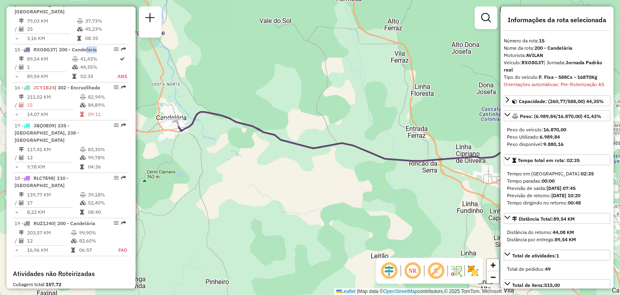
drag, startPoint x: 301, startPoint y: 126, endPoint x: 394, endPoint y: 145, distance: 94.8
click at [394, 146] on div "Janela de atendimento Grade de atendimento Capacidade Transportadoras Veículos …" at bounding box center [310, 147] width 620 height 295
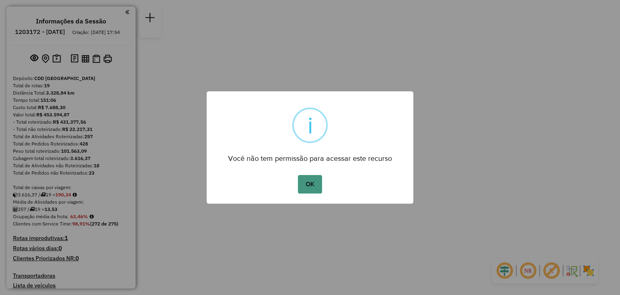
click at [312, 183] on button "OK" at bounding box center [310, 184] width 24 height 19
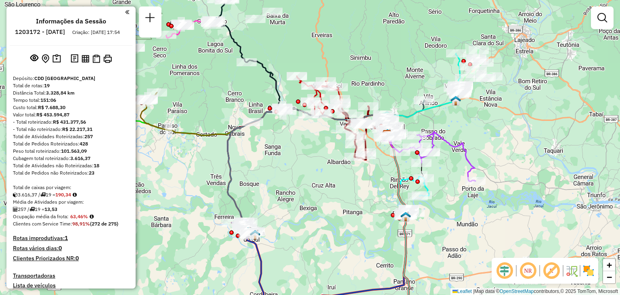
drag, startPoint x: 273, startPoint y: 201, endPoint x: 350, endPoint y: 189, distance: 78.2
click at [350, 189] on div "Janela de atendimento Grade de atendimento Capacidade Transportadoras Veículos …" at bounding box center [310, 147] width 620 height 295
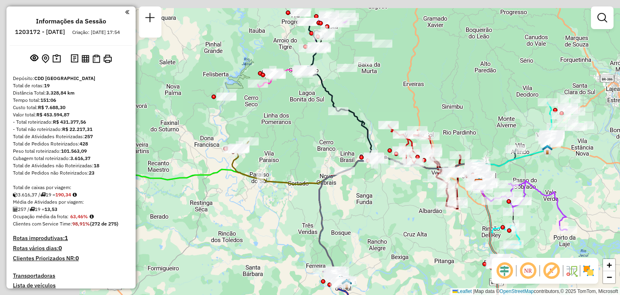
drag, startPoint x: 276, startPoint y: 185, endPoint x: 289, endPoint y: 186, distance: 13.4
click at [349, 206] on div "Janela de atendimento Grade de atendimento Capacidade Transportadoras Veículos …" at bounding box center [310, 147] width 620 height 295
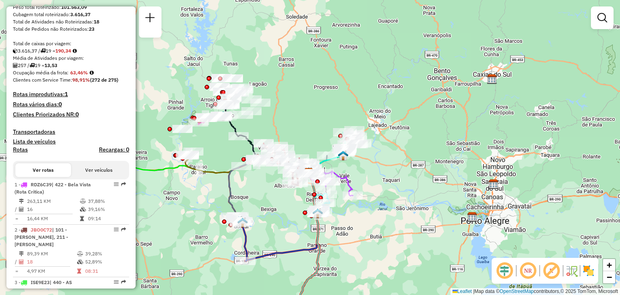
scroll to position [130, 0]
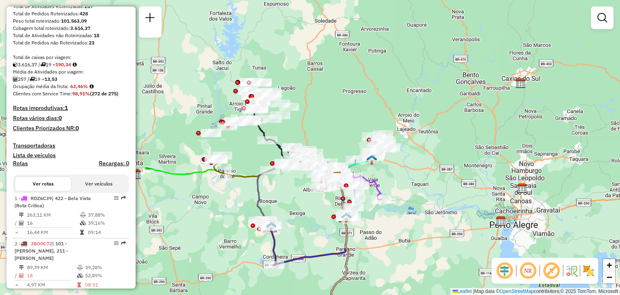
drag, startPoint x: 221, startPoint y: 191, endPoint x: 240, endPoint y: 163, distance: 33.5
click at [267, 181] on div "Janela de atendimento Grade de atendimento Capacidade Transportadoras Veículos …" at bounding box center [310, 147] width 620 height 295
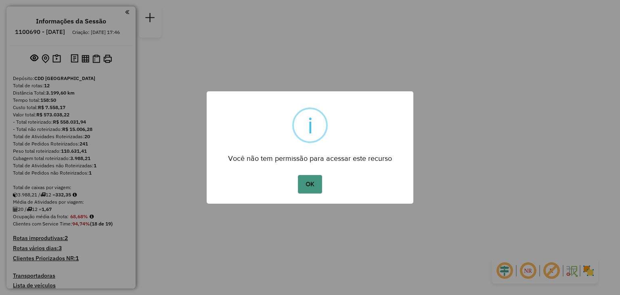
click at [318, 182] on button "OK" at bounding box center [310, 184] width 24 height 19
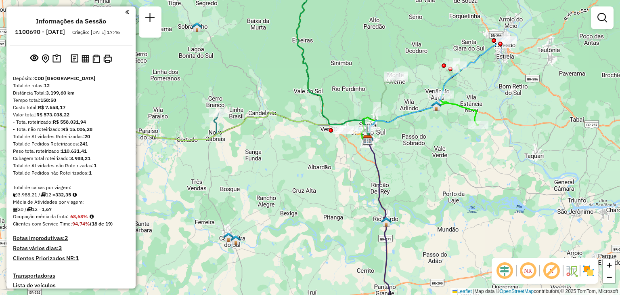
drag, startPoint x: 245, startPoint y: 113, endPoint x: 291, endPoint y: 110, distance: 46.2
click at [302, 107] on div "Janela de atendimento Grade de atendimento Capacidade Transportadoras Veículos …" at bounding box center [310, 147] width 620 height 295
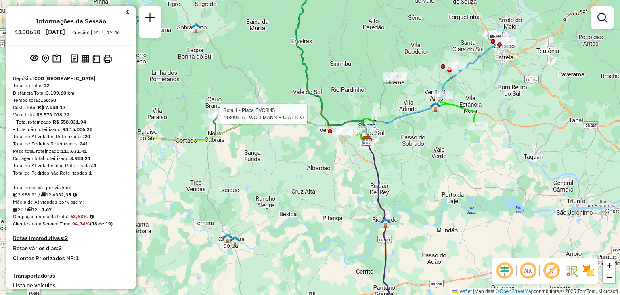
click at [402, 115] on div "Rota 1 - Placa EVO8I45 41809515 - WOLLMANN E CIA LTDA Janela de atendimento Gra…" at bounding box center [310, 147] width 620 height 295
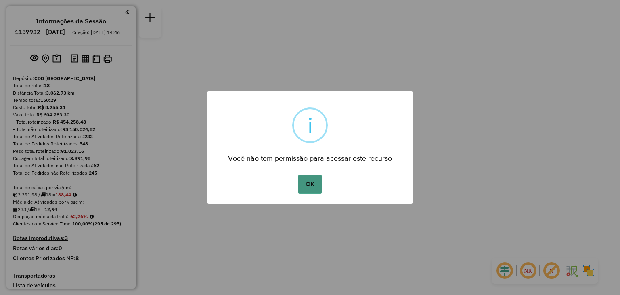
click at [312, 179] on button "OK" at bounding box center [310, 184] width 24 height 19
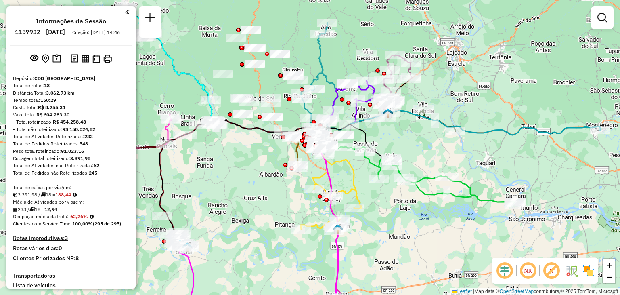
drag, startPoint x: 231, startPoint y: 183, endPoint x: 410, endPoint y: 138, distance: 184.5
click at [410, 138] on div "Janela de atendimento Grade de atendimento Capacidade Transportadoras Veículos …" at bounding box center [310, 147] width 620 height 295
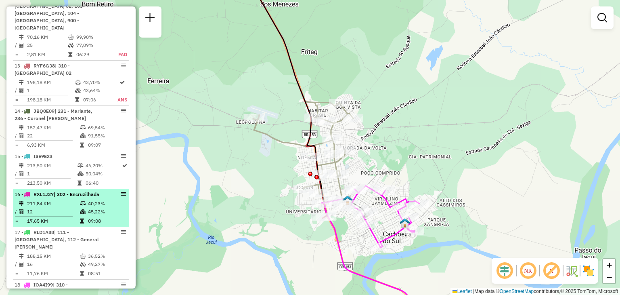
scroll to position [889, 0]
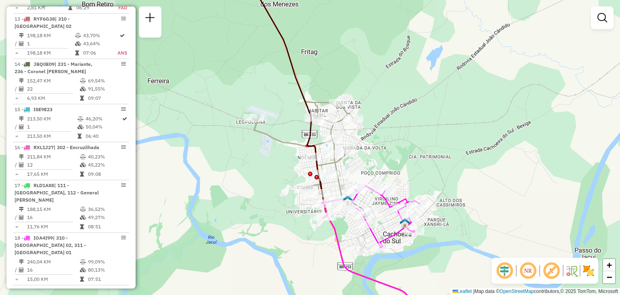
drag, startPoint x: 222, startPoint y: 164, endPoint x: 223, endPoint y: 157, distance: 7.4
click at [222, 164] on div "Janela de atendimento Grade de atendimento Capacidade Transportadoras Veículos …" at bounding box center [310, 147] width 620 height 295
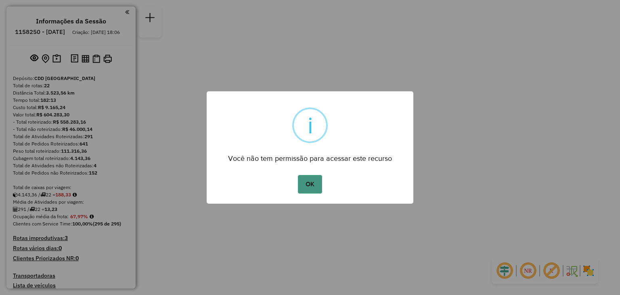
click at [317, 181] on button "OK" at bounding box center [310, 184] width 24 height 19
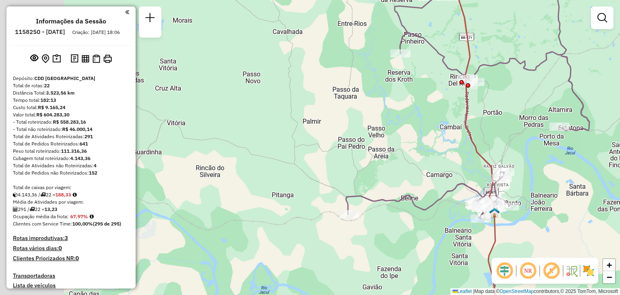
drag, startPoint x: 305, startPoint y: 168, endPoint x: 456, endPoint y: 143, distance: 153.1
click at [456, 143] on div "Janela de atendimento Grade de atendimento Capacidade Transportadoras Veículos …" at bounding box center [310, 147] width 620 height 295
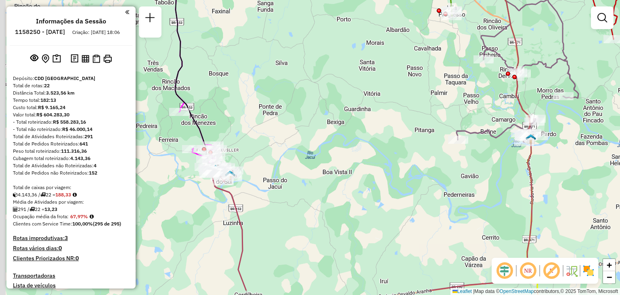
drag, startPoint x: 304, startPoint y: 185, endPoint x: 330, endPoint y: 155, distance: 39.2
click at [349, 150] on div "Janela de atendimento Grade de atendimento Capacidade Transportadoras Veículos …" at bounding box center [310, 147] width 620 height 295
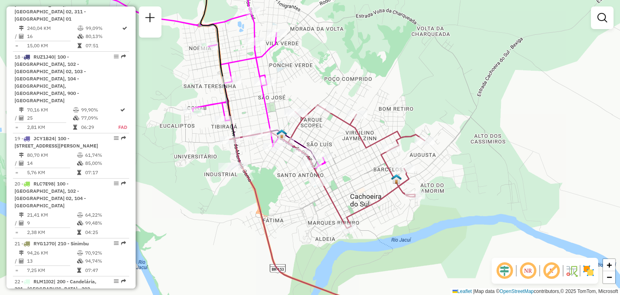
scroll to position [1212, 0]
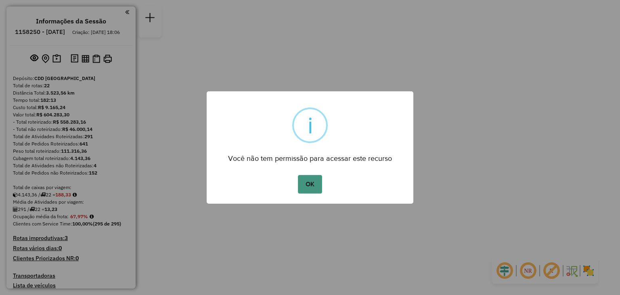
click at [311, 182] on button "OK" at bounding box center [310, 184] width 24 height 19
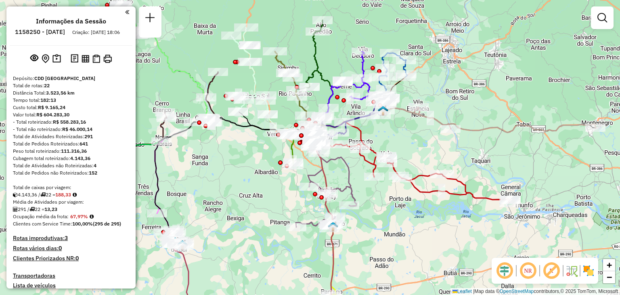
drag, startPoint x: 224, startPoint y: 187, endPoint x: 310, endPoint y: 120, distance: 109.3
click at [320, 106] on div "Janela de atendimento Grade de atendimento Capacidade Transportadoras Veículos …" at bounding box center [310, 147] width 620 height 295
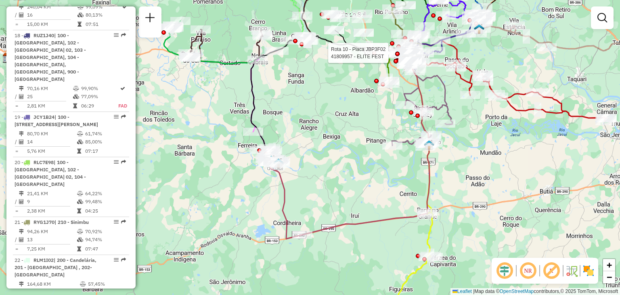
scroll to position [1212, 0]
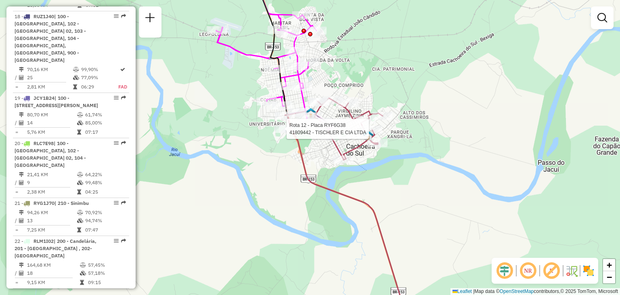
select select "**********"
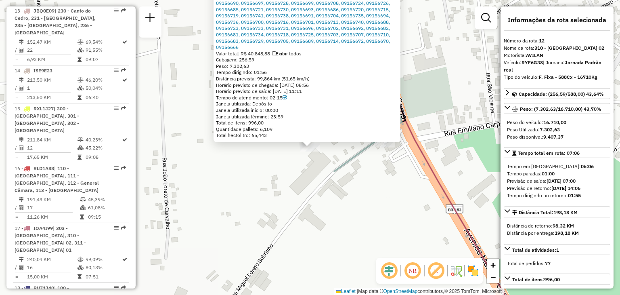
scroll to position [849, 0]
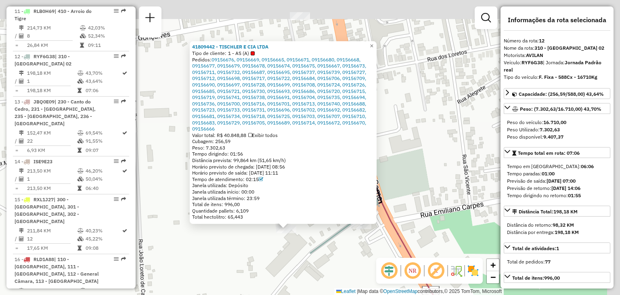
drag, startPoint x: 261, startPoint y: 185, endPoint x: 246, endPoint y: 257, distance: 74.1
click at [242, 257] on div "41809442 - TISCHLER E CIA LTDA Tipo de cliente: 1 - AS (A) Pedidos: 09156676, 0…" at bounding box center [310, 147] width 620 height 295
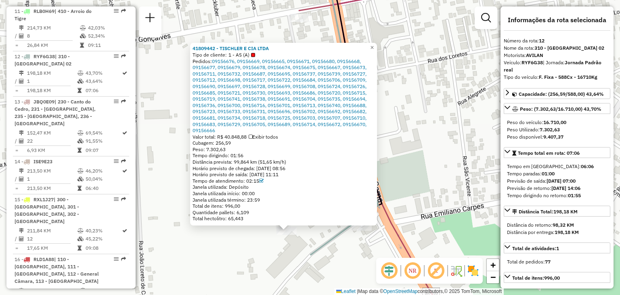
click at [241, 144] on div "Cubagem: 256,59" at bounding box center [284, 143] width 182 height 6
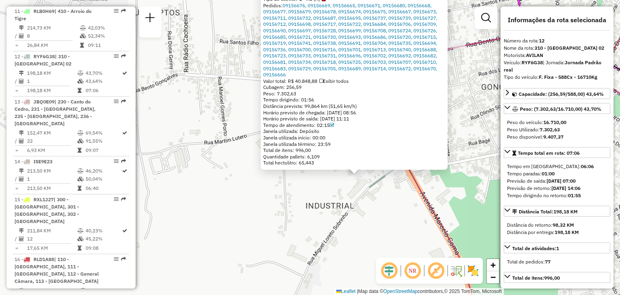
click at [399, 204] on div "41809442 - TISCHLER E CIA LTDA Tipo de cliente: 1 - AS (A) Pedidos: 09156676, 0…" at bounding box center [310, 147] width 620 height 295
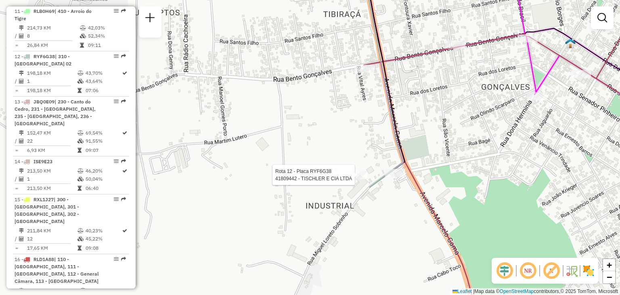
select select "**********"
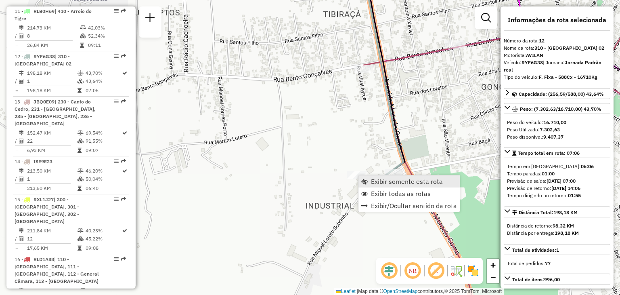
click at [372, 178] on span "Exibir somente esta rota" at bounding box center [407, 181] width 72 height 6
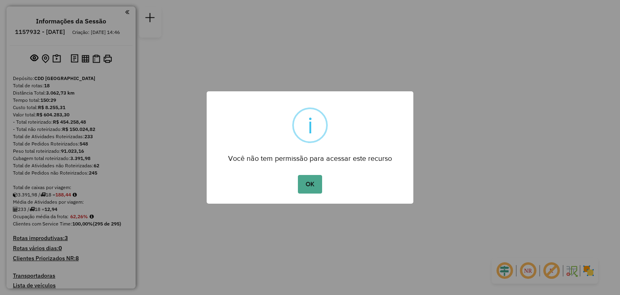
drag, startPoint x: 310, startPoint y: 177, endPoint x: 188, endPoint y: 185, distance: 121.8
click at [308, 177] on button "OK" at bounding box center [310, 184] width 24 height 19
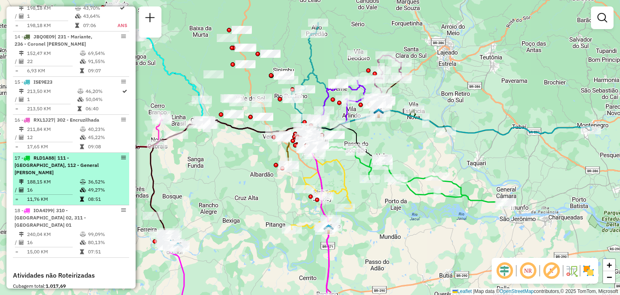
scroll to position [929, 0]
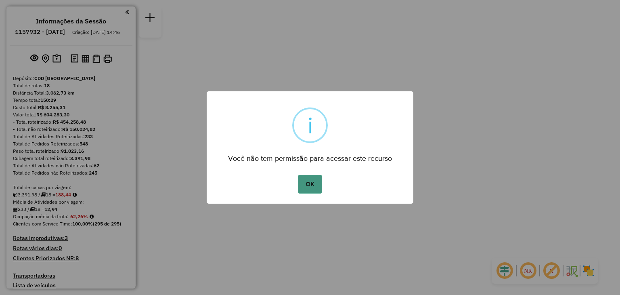
click at [312, 185] on button "OK" at bounding box center [310, 184] width 24 height 19
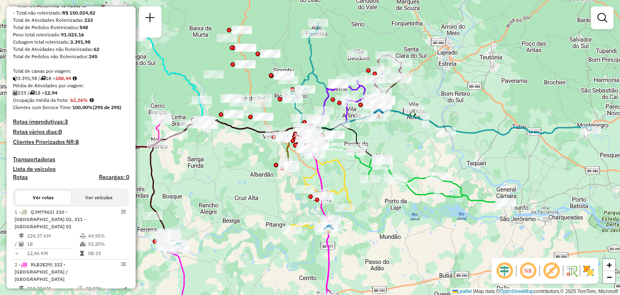
scroll to position [121, 0]
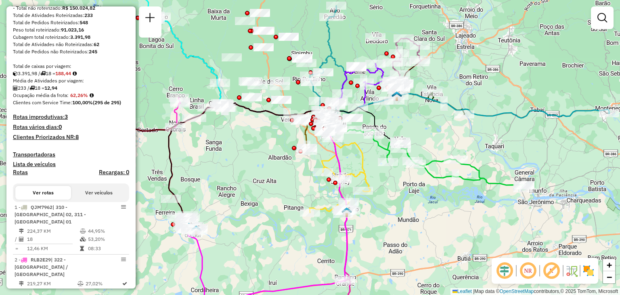
drag, startPoint x: 242, startPoint y: 213, endPoint x: 299, endPoint y: 170, distance: 71.2
click at [299, 170] on div "Janela de atendimento Grade de atendimento Capacidade Transportadoras Veículos …" at bounding box center [310, 147] width 620 height 295
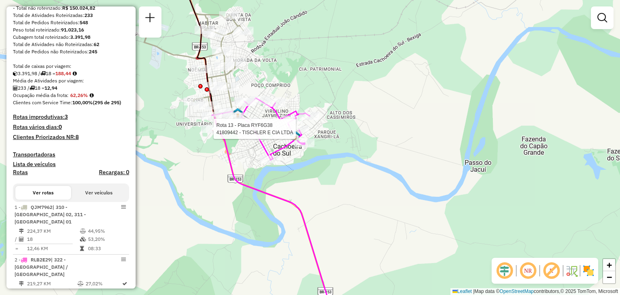
select select "**********"
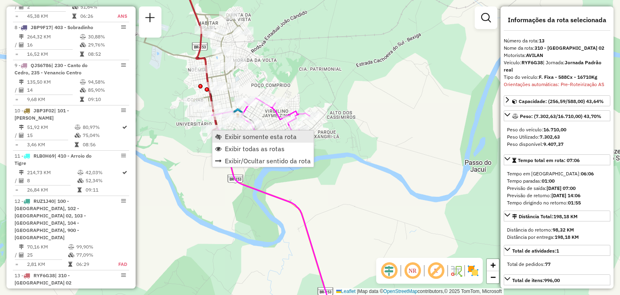
scroll to position [851, 0]
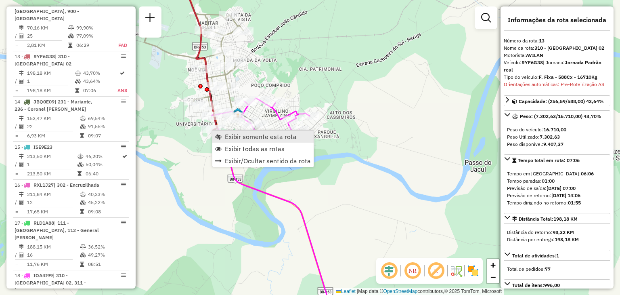
click at [223, 135] on link "Exibir somente esta rota" at bounding box center [262, 136] width 101 height 12
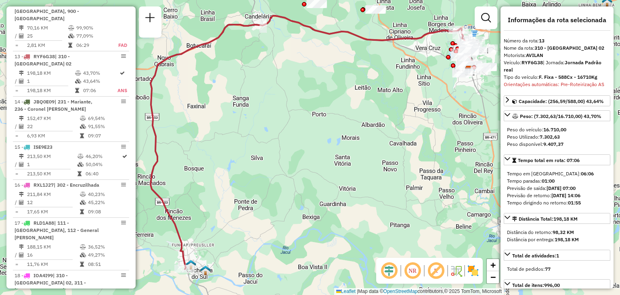
drag, startPoint x: 236, startPoint y: 179, endPoint x: 274, endPoint y: 74, distance: 112.0
click at [274, 74] on div "Janela de atendimento Grade de atendimento Capacidade Transportadoras Veículos …" at bounding box center [310, 147] width 620 height 295
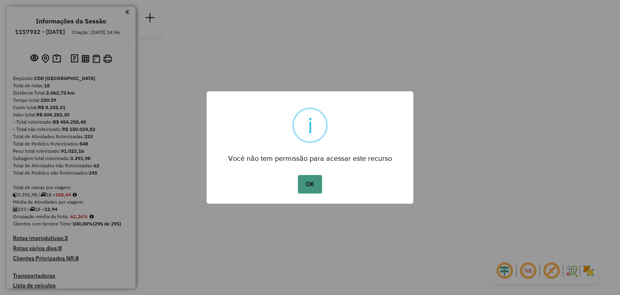
click at [307, 183] on button "OK" at bounding box center [310, 184] width 24 height 19
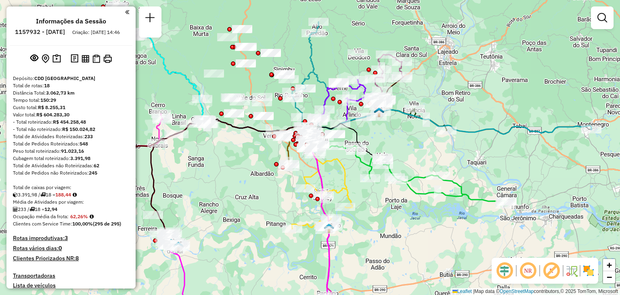
drag, startPoint x: 273, startPoint y: 216, endPoint x: 322, endPoint y: 153, distance: 80.2
click at [331, 145] on div "Janela de atendimento Grade de atendimento Capacidade Transportadoras Veículos …" at bounding box center [310, 147] width 620 height 295
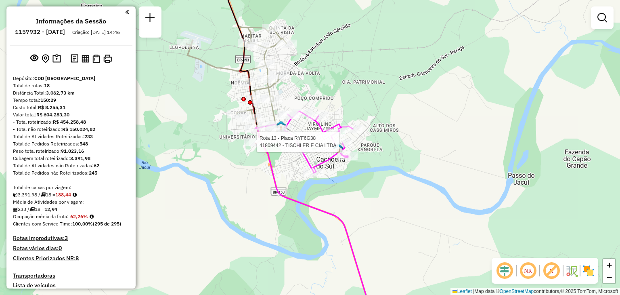
select select "**********"
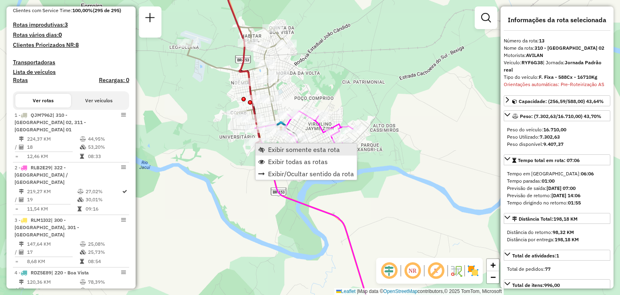
click at [284, 153] on span "Exibir somente esta rota" at bounding box center [304, 149] width 72 height 6
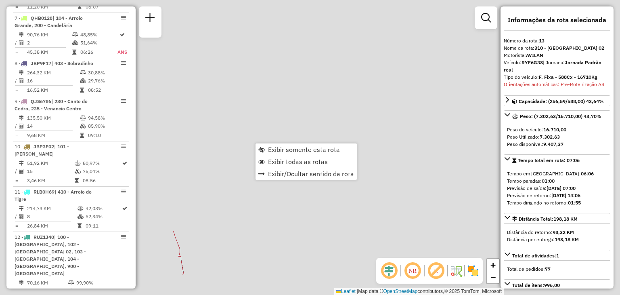
scroll to position [851, 0]
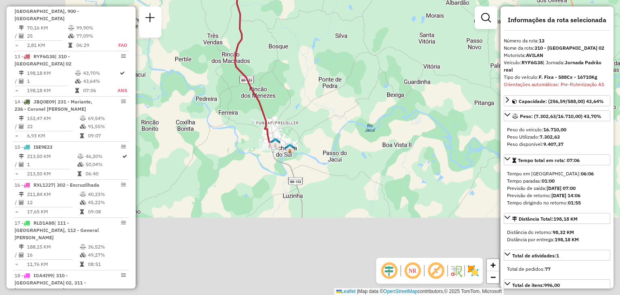
drag, startPoint x: 257, startPoint y: 161, endPoint x: 315, endPoint y: 76, distance: 103.2
click at [318, 71] on div "Janela de atendimento Grade de atendimento Capacidade Transportadoras Veículos …" at bounding box center [310, 147] width 620 height 295
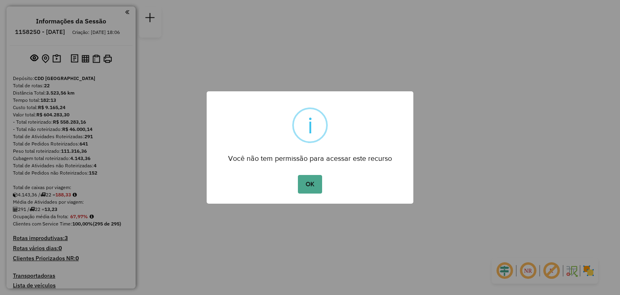
click at [309, 172] on div "× i Você não tem permissão para acessar este recurso OK No Cancel" at bounding box center [310, 147] width 207 height 113
click at [305, 183] on button "OK" at bounding box center [310, 184] width 24 height 19
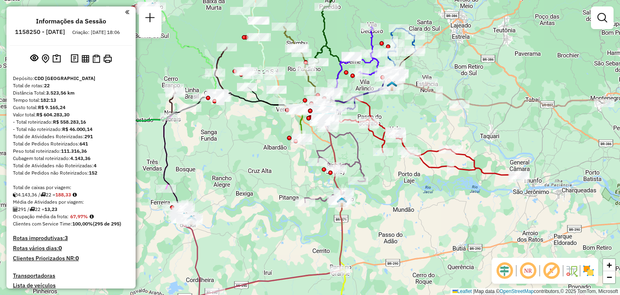
drag, startPoint x: 304, startPoint y: 186, endPoint x: 314, endPoint y: 168, distance: 20.8
click at [314, 167] on div "Janela de atendimento Grade de atendimento Capacidade Transportadoras Veículos …" at bounding box center [310, 147] width 620 height 295
